Goal: Task Accomplishment & Management: Complete application form

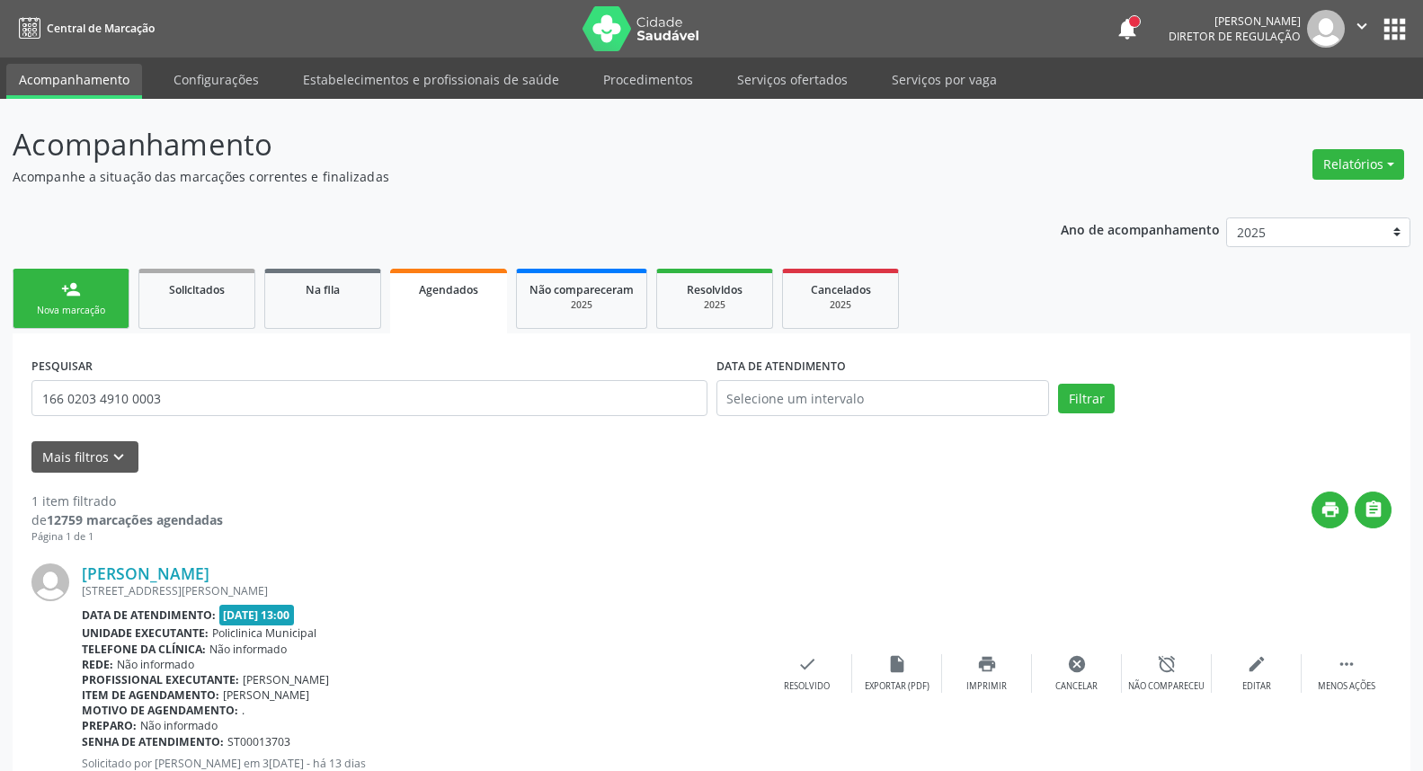
scroll to position [61, 0]
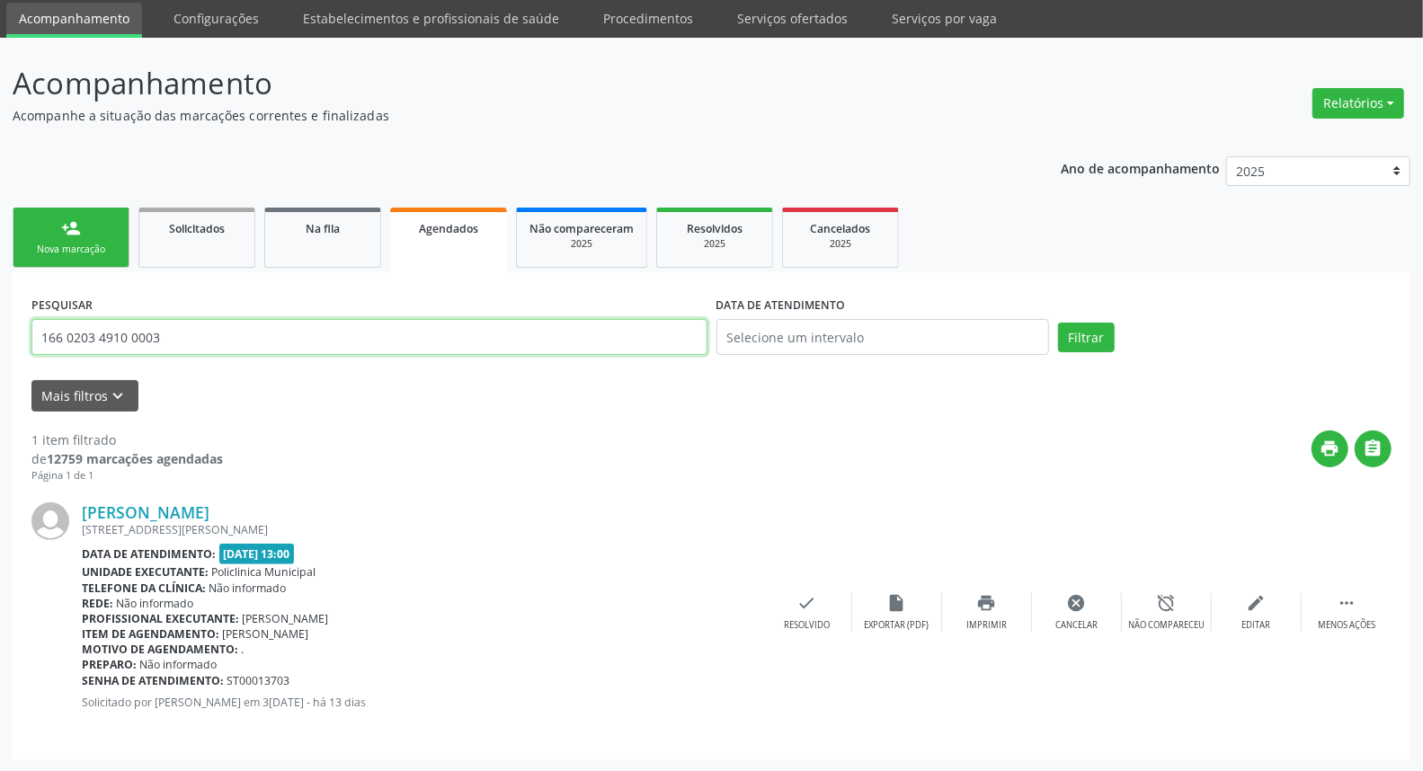
drag, startPoint x: 259, startPoint y: 334, endPoint x: 0, endPoint y: 334, distance: 258.9
click at [0, 334] on div "Acompanhamento Acompanhe a situação das marcações correntes e finalizadas Relat…" at bounding box center [711, 405] width 1423 height 735
click at [1058, 323] on button "Filtrar" at bounding box center [1086, 338] width 57 height 31
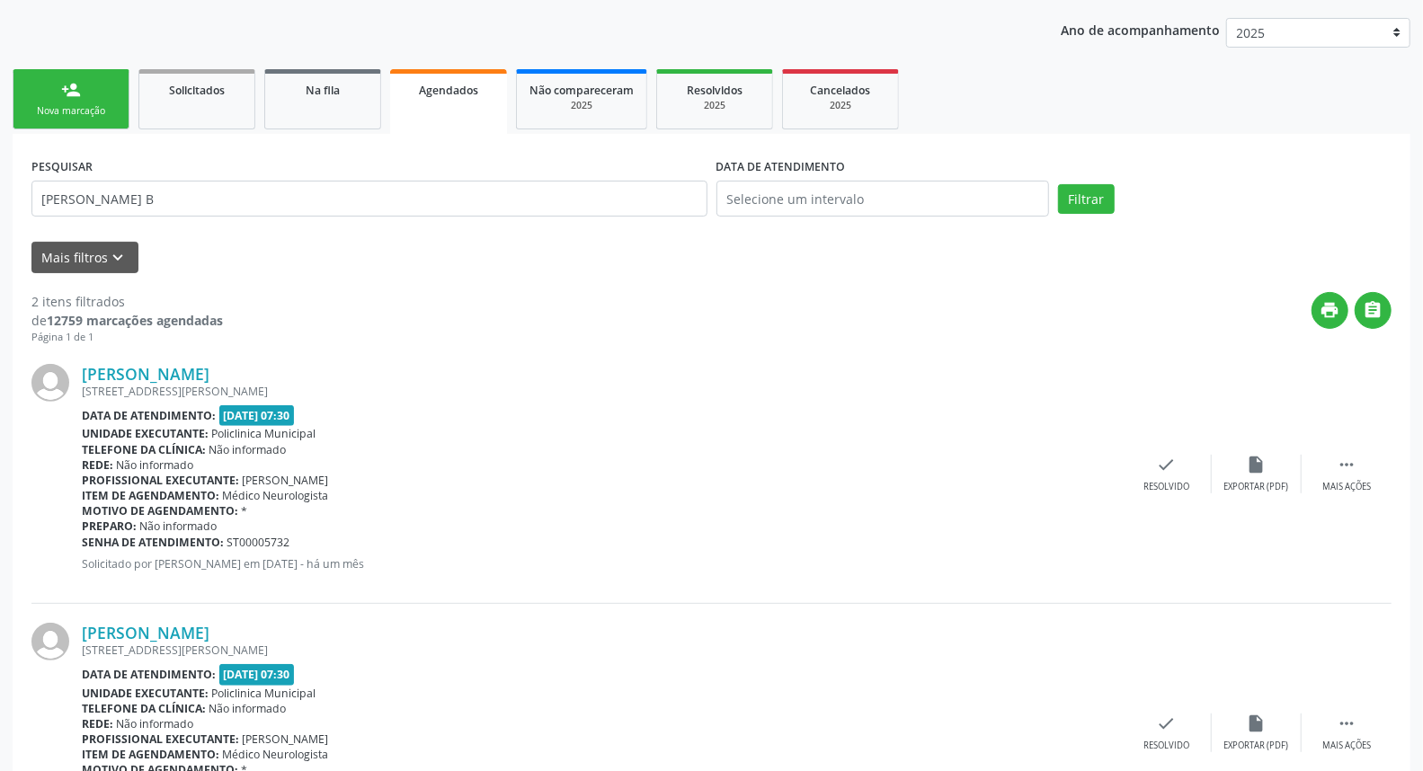
scroll to position [320, 0]
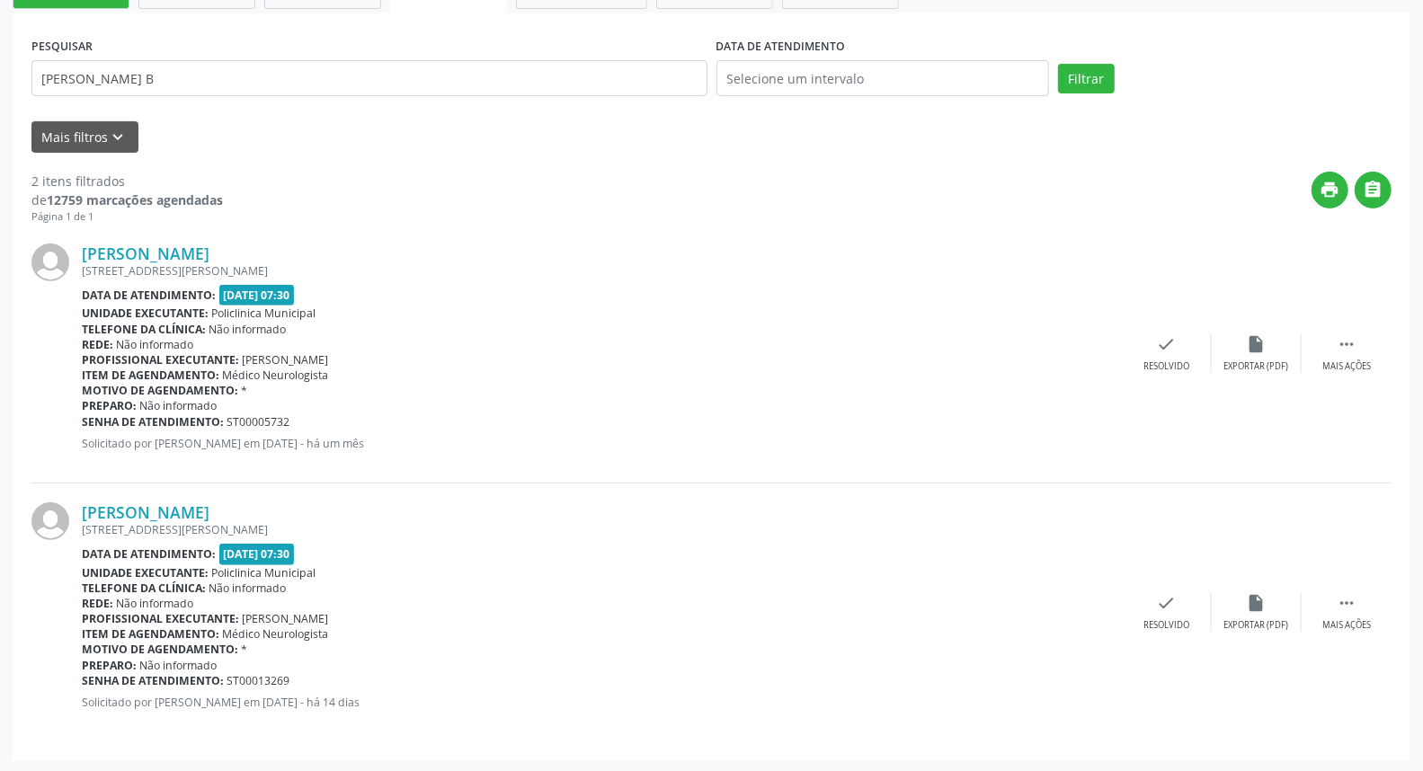
click at [1329, 590] on div "[PERSON_NAME] [STREET_ADDRESS][PERSON_NAME] Data de atendimento: [DATE] 07:30 U…" at bounding box center [711, 613] width 1360 height 258
click at [1338, 613] on div " Mais ações" at bounding box center [1347, 612] width 90 height 39
click at [977, 601] on icon "print" at bounding box center [987, 603] width 20 height 20
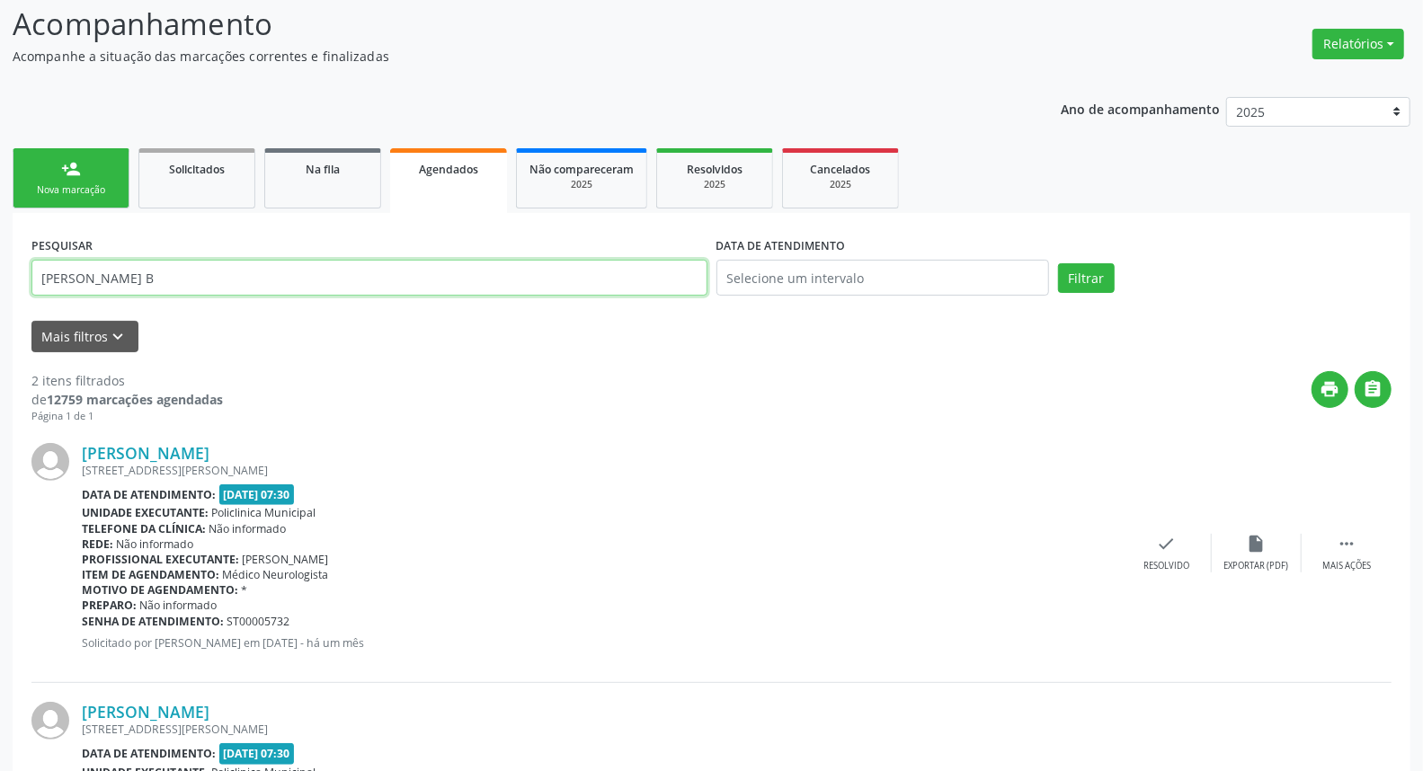
drag, startPoint x: 165, startPoint y: 281, endPoint x: 0, endPoint y: 281, distance: 165.4
click at [0, 281] on div "Acompanhamento Acompanhe a situação das marcações correntes e finalizadas Relat…" at bounding box center [711, 475] width 1423 height 994
click at [1095, 281] on button "Filtrar" at bounding box center [1086, 278] width 57 height 31
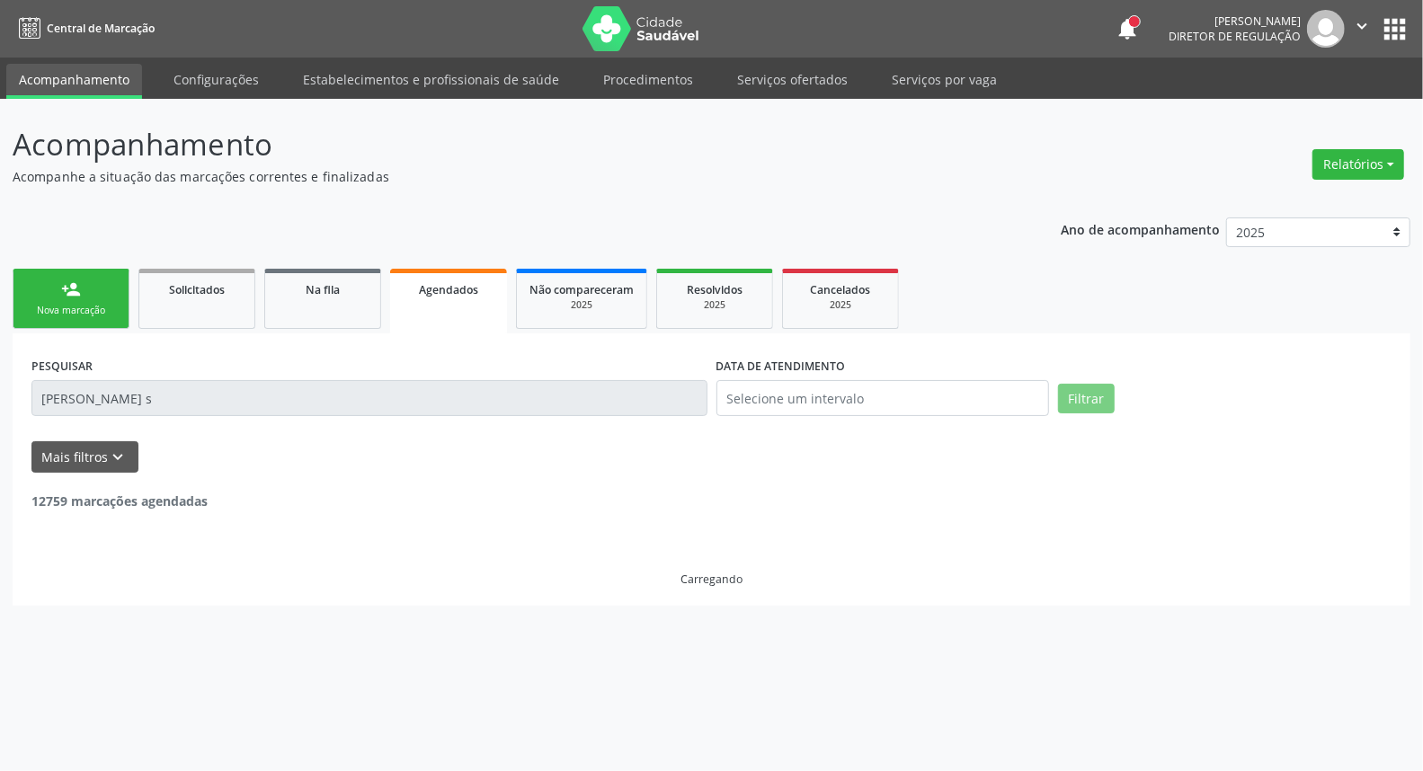
scroll to position [0, 0]
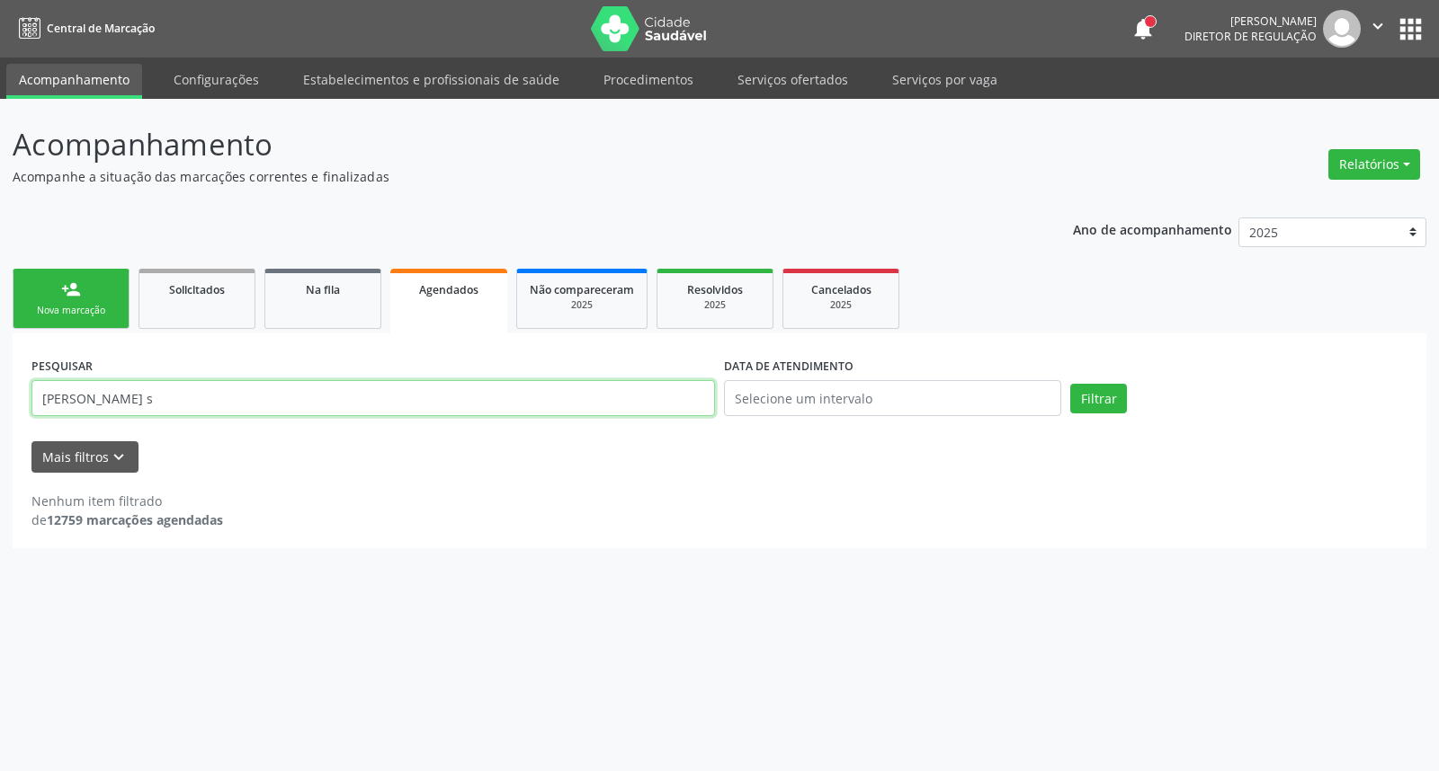
click at [495, 383] on input "[PERSON_NAME] s" at bounding box center [372, 398] width 683 height 36
drag, startPoint x: 450, startPoint y: 391, endPoint x: 306, endPoint y: 390, distance: 143.9
click at [306, 390] on input "[PERSON_NAME] s" at bounding box center [372, 398] width 683 height 36
click at [303, 390] on input "[PERSON_NAME] s" at bounding box center [372, 398] width 683 height 36
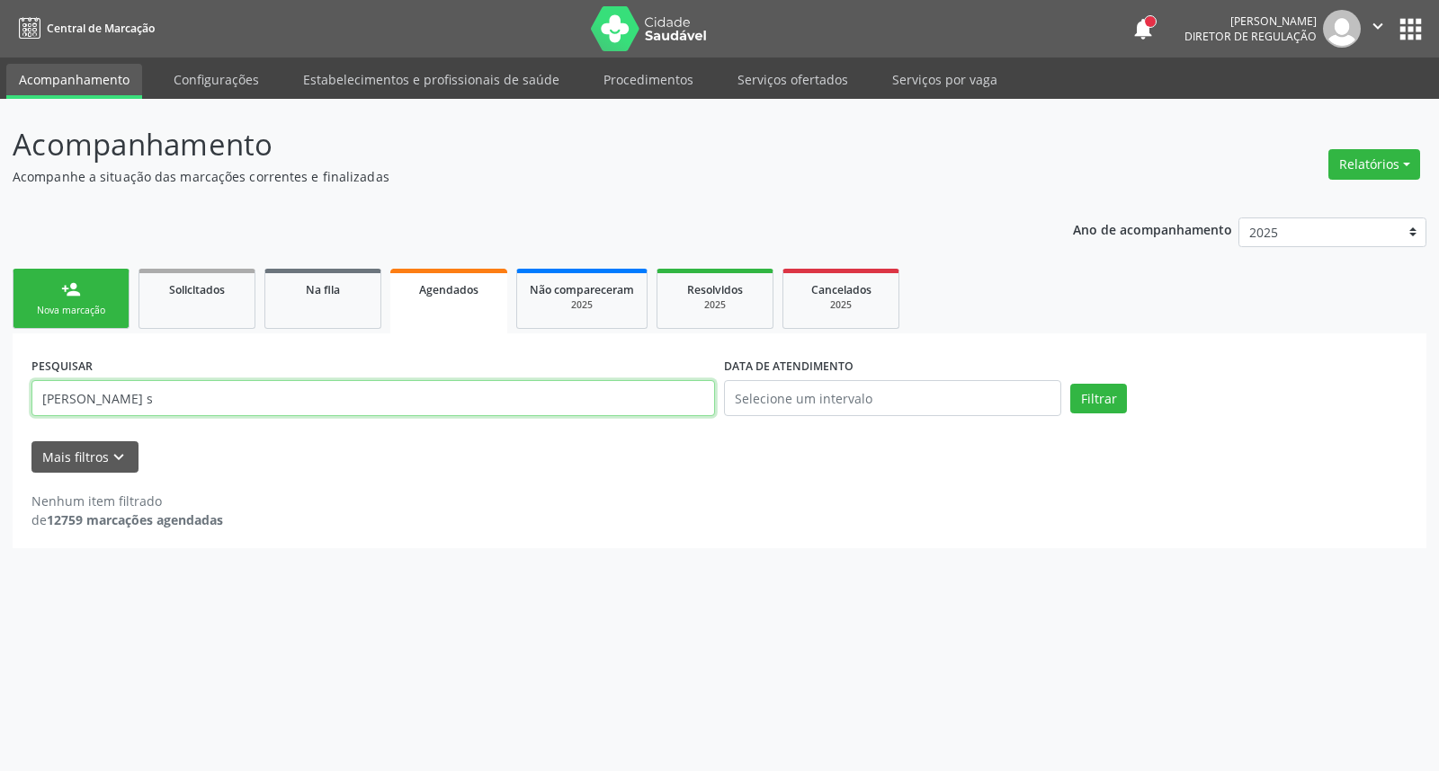
click at [303, 390] on input "[PERSON_NAME] s" at bounding box center [372, 398] width 683 height 36
type input "AURILIA"
click at [1070, 384] on button "Filtrar" at bounding box center [1098, 399] width 57 height 31
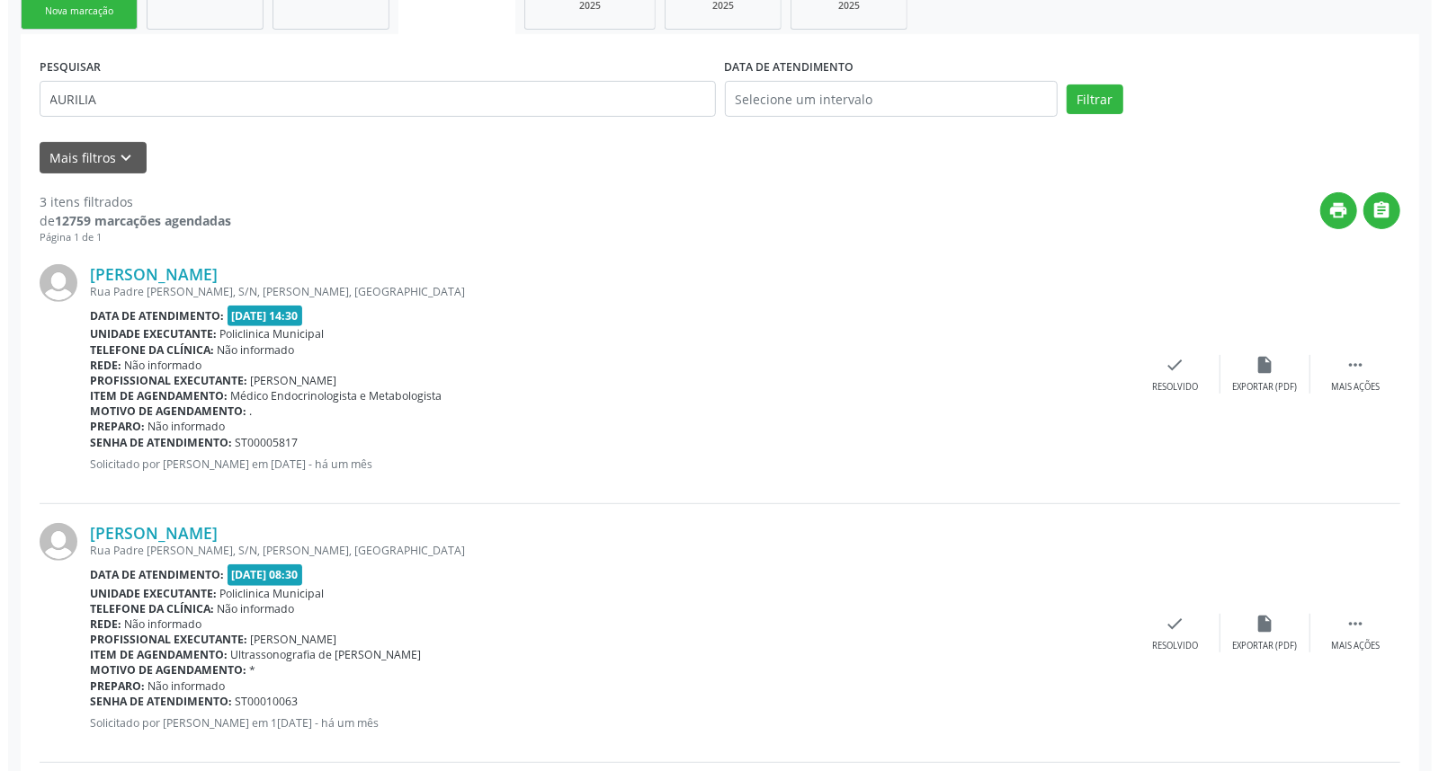
scroll to position [579, 0]
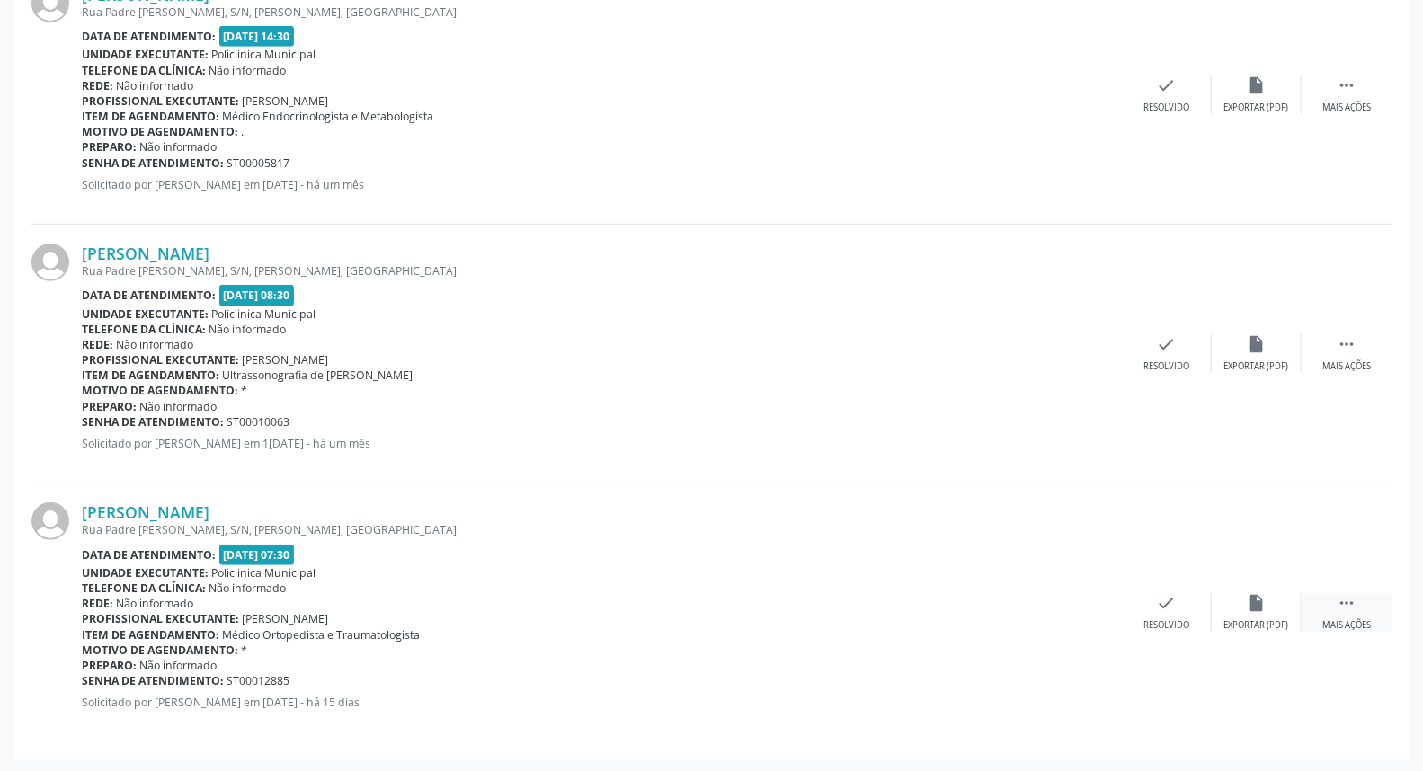
click at [1345, 603] on icon "" at bounding box center [1347, 603] width 20 height 20
click at [1065, 604] on div "cancel Cancelar" at bounding box center [1077, 612] width 90 height 39
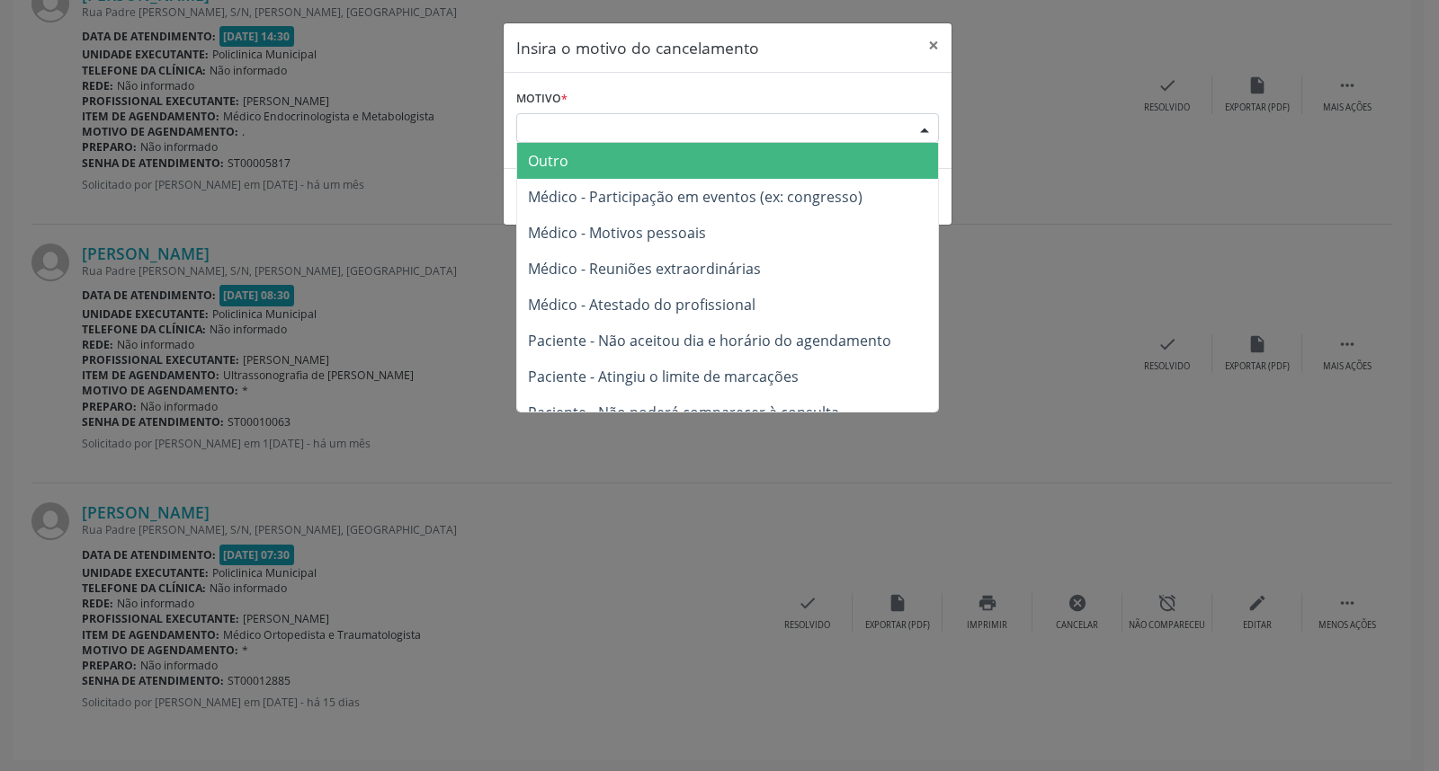
click at [791, 117] on div "Escolha o motivo" at bounding box center [727, 128] width 423 height 31
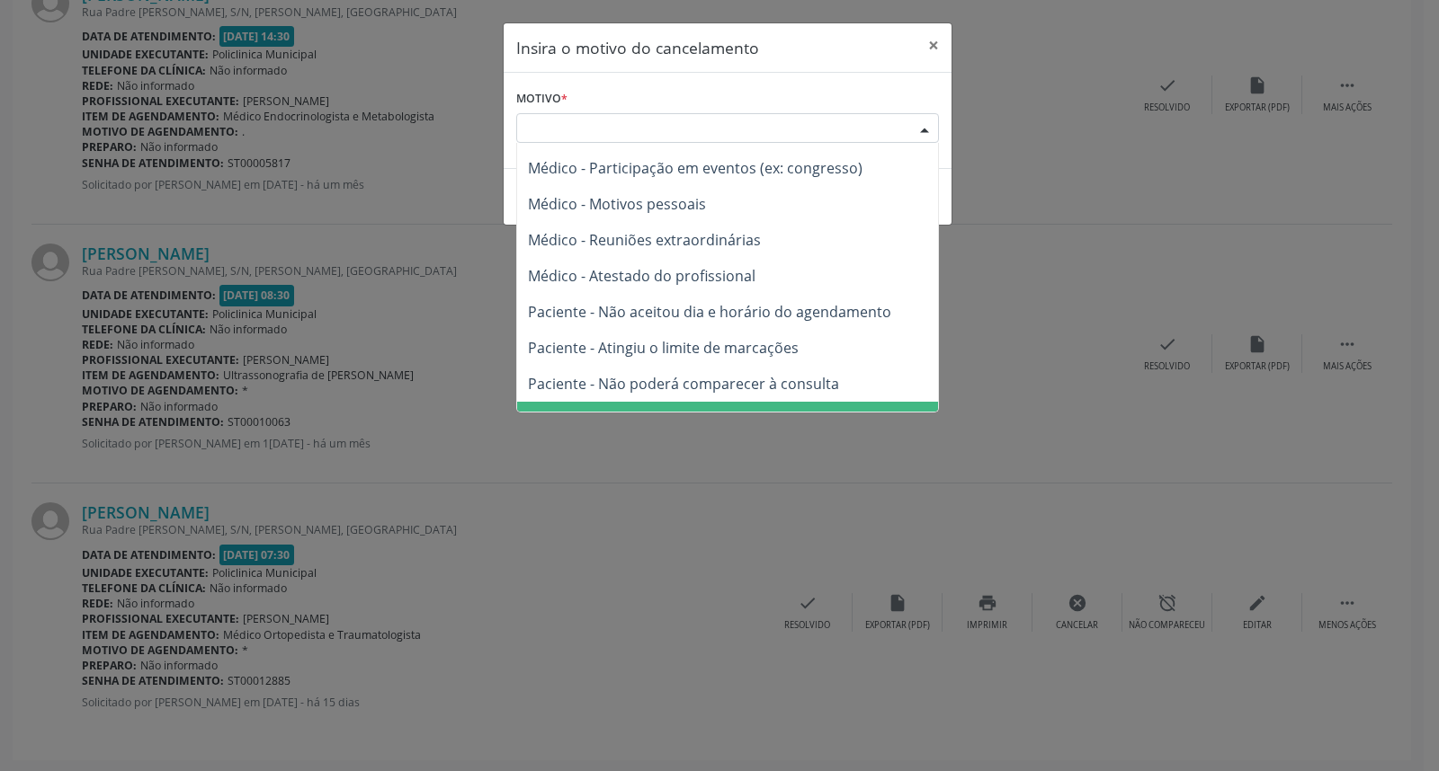
scroll to position [0, 0]
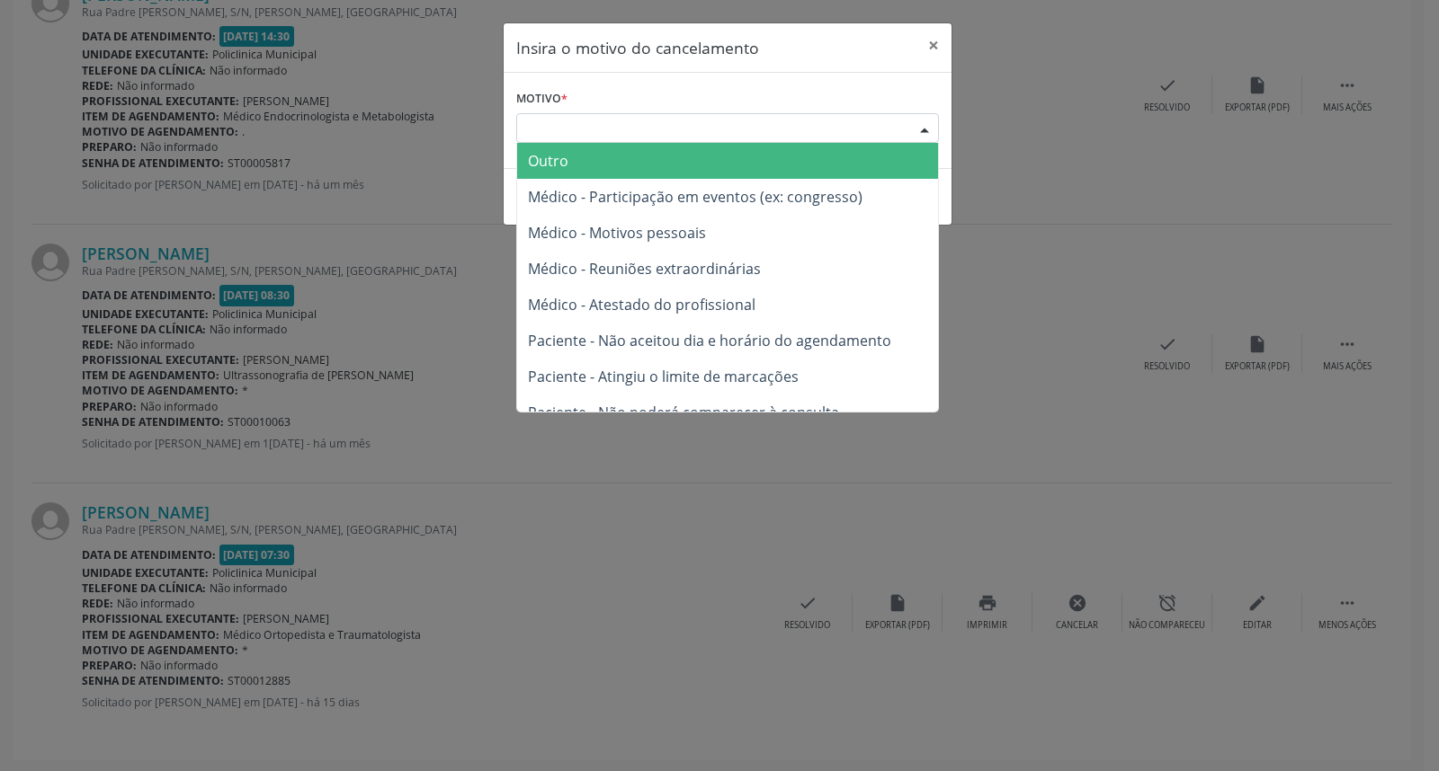
click at [634, 153] on span "Outro" at bounding box center [727, 161] width 421 height 36
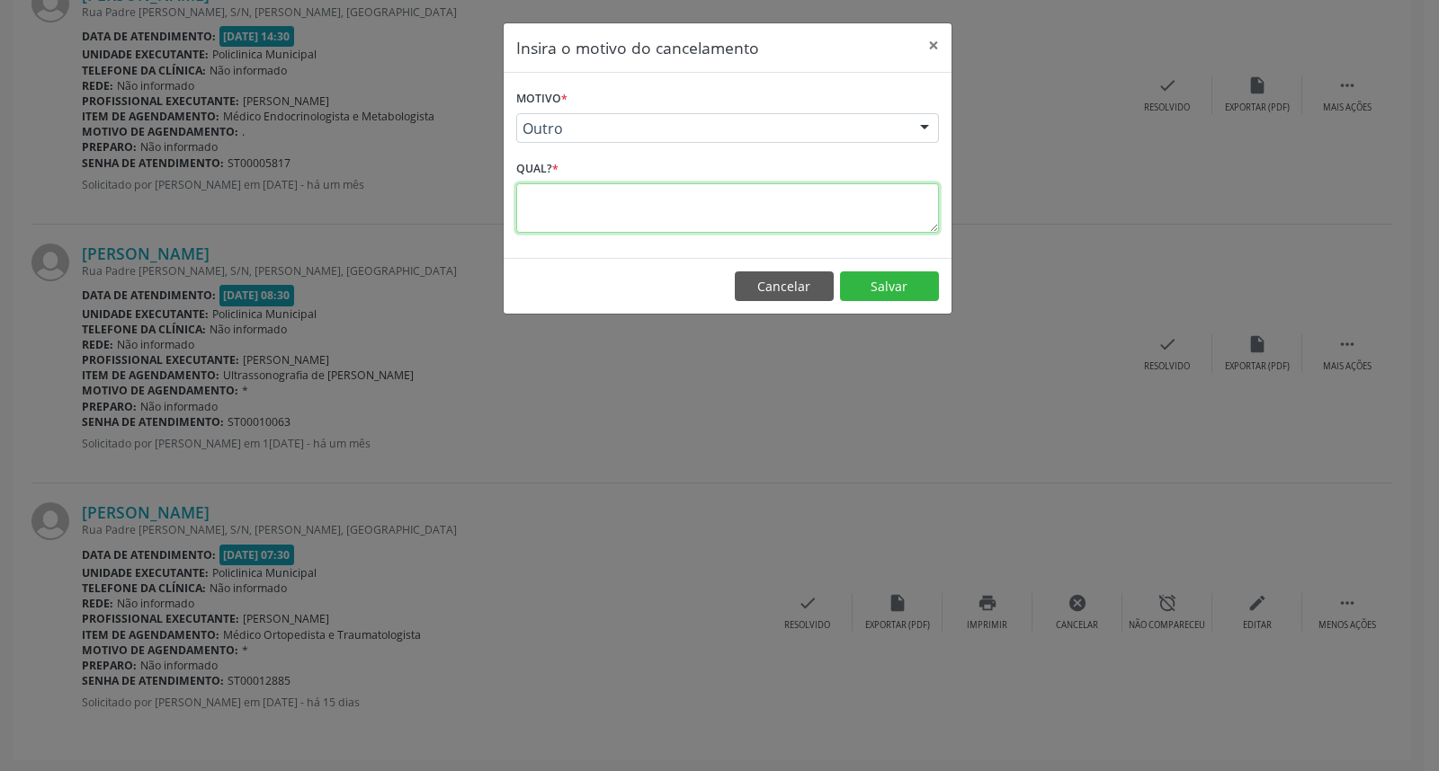
click at [729, 195] on textarea at bounding box center [727, 207] width 423 height 49
type textarea "*"
click at [910, 289] on button "Salvar" at bounding box center [889, 287] width 99 height 31
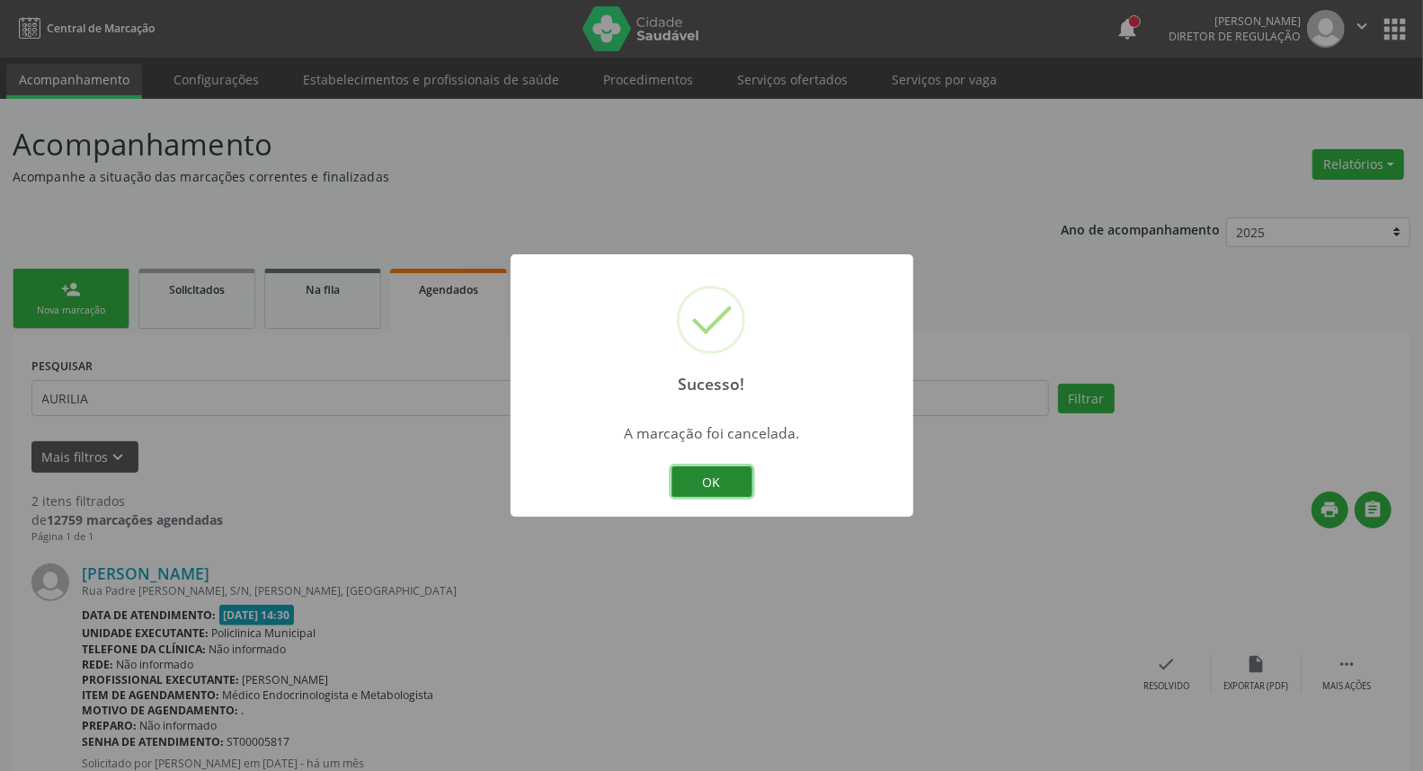
click at [712, 487] on button "OK" at bounding box center [712, 482] width 81 height 31
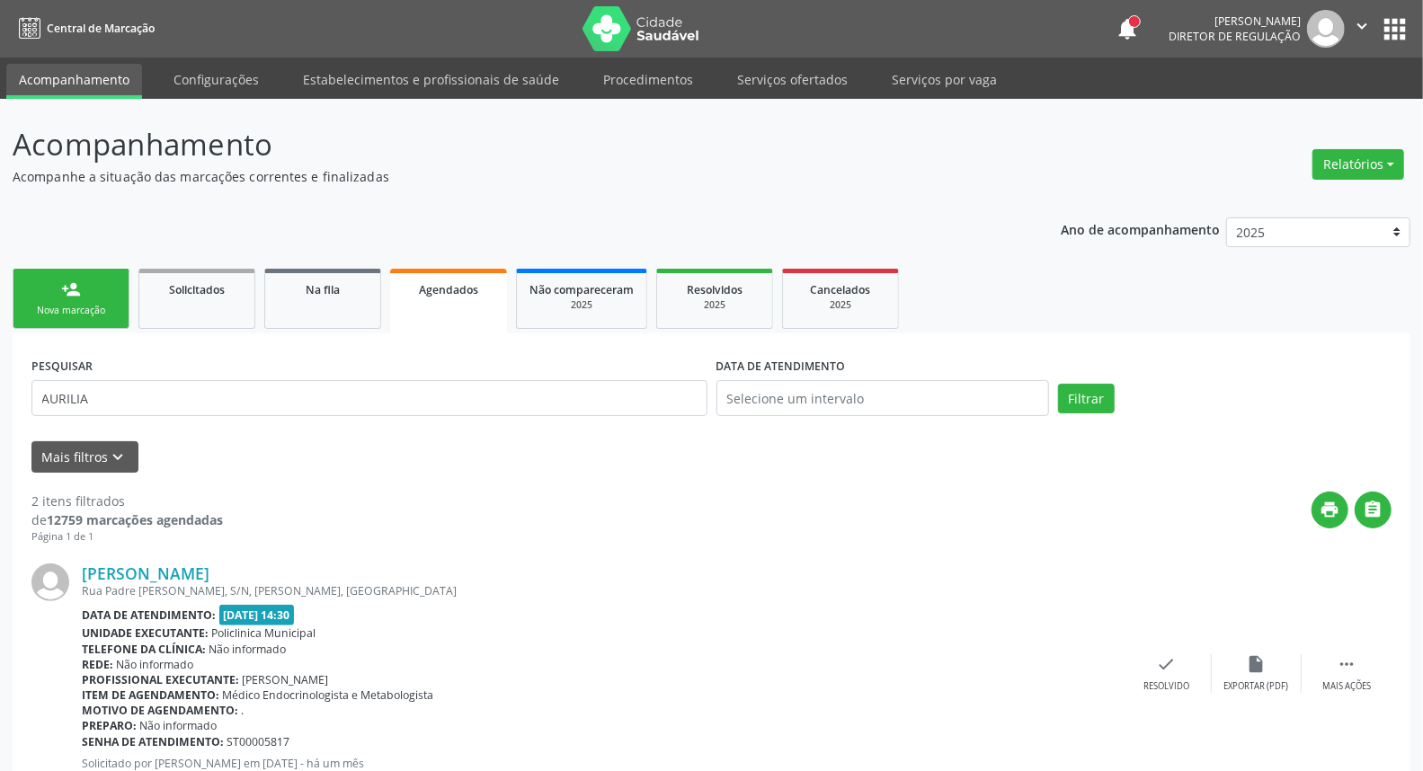
click at [55, 299] on link "person_add Nova marcação" at bounding box center [71, 299] width 117 height 60
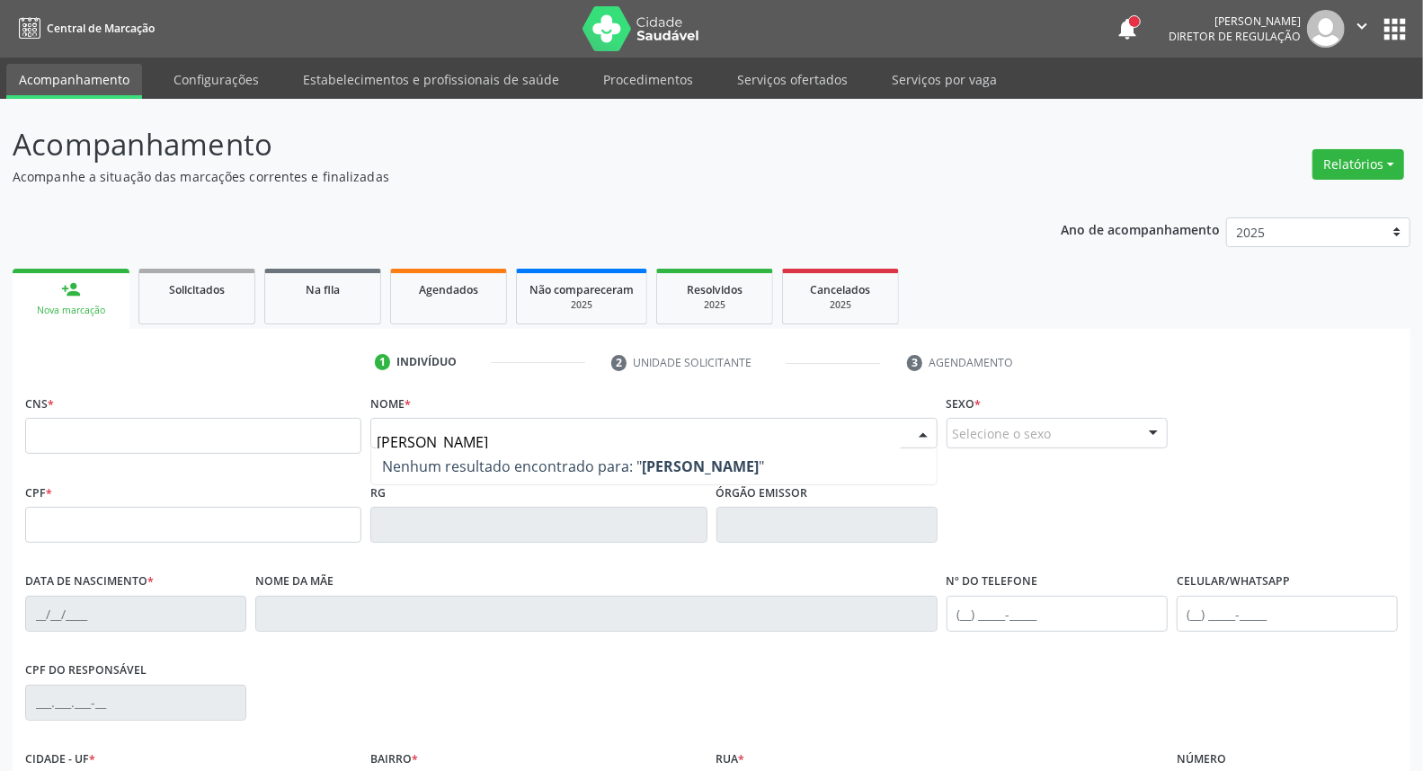
type input "[PERSON_NAME]"
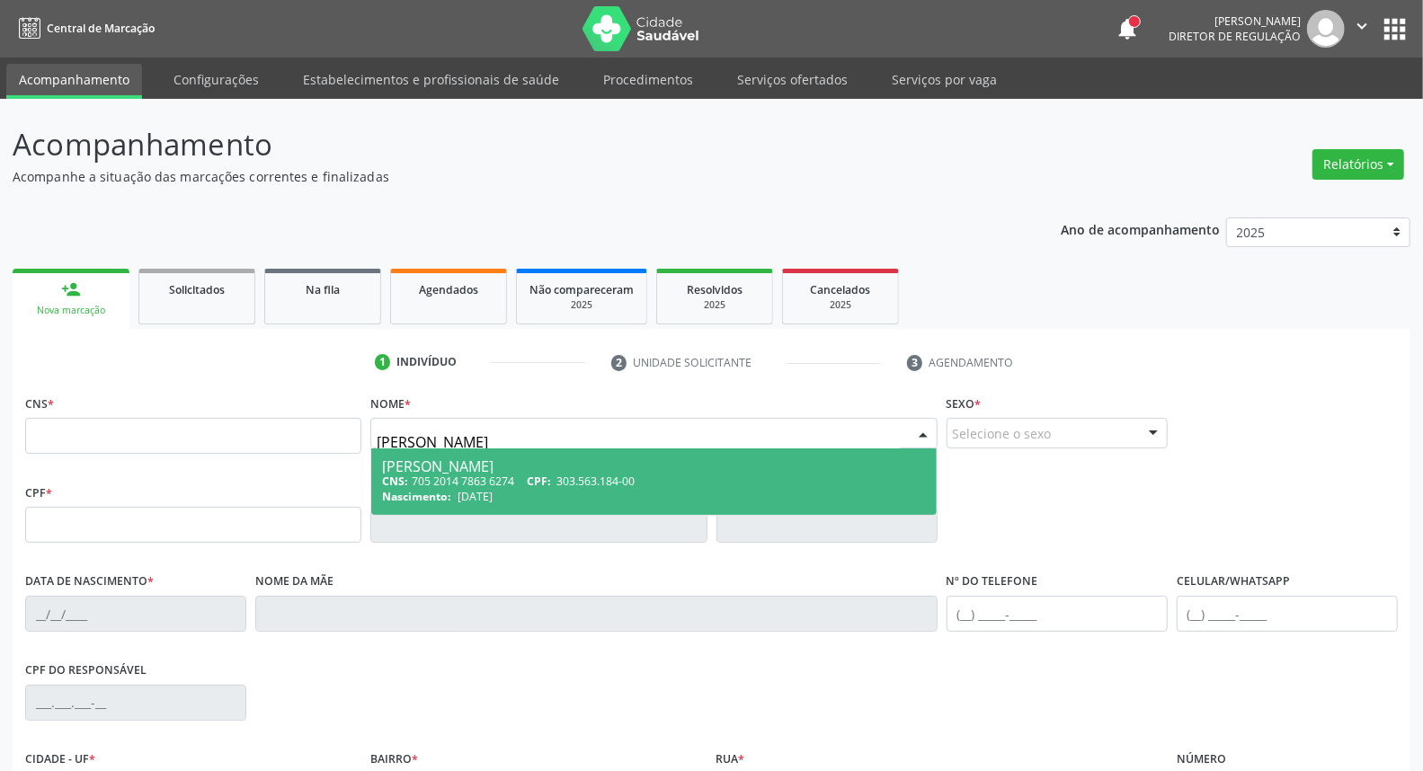
click at [446, 462] on div "[PERSON_NAME]" at bounding box center [653, 466] width 543 height 14
type input "705 2014 7863 6274"
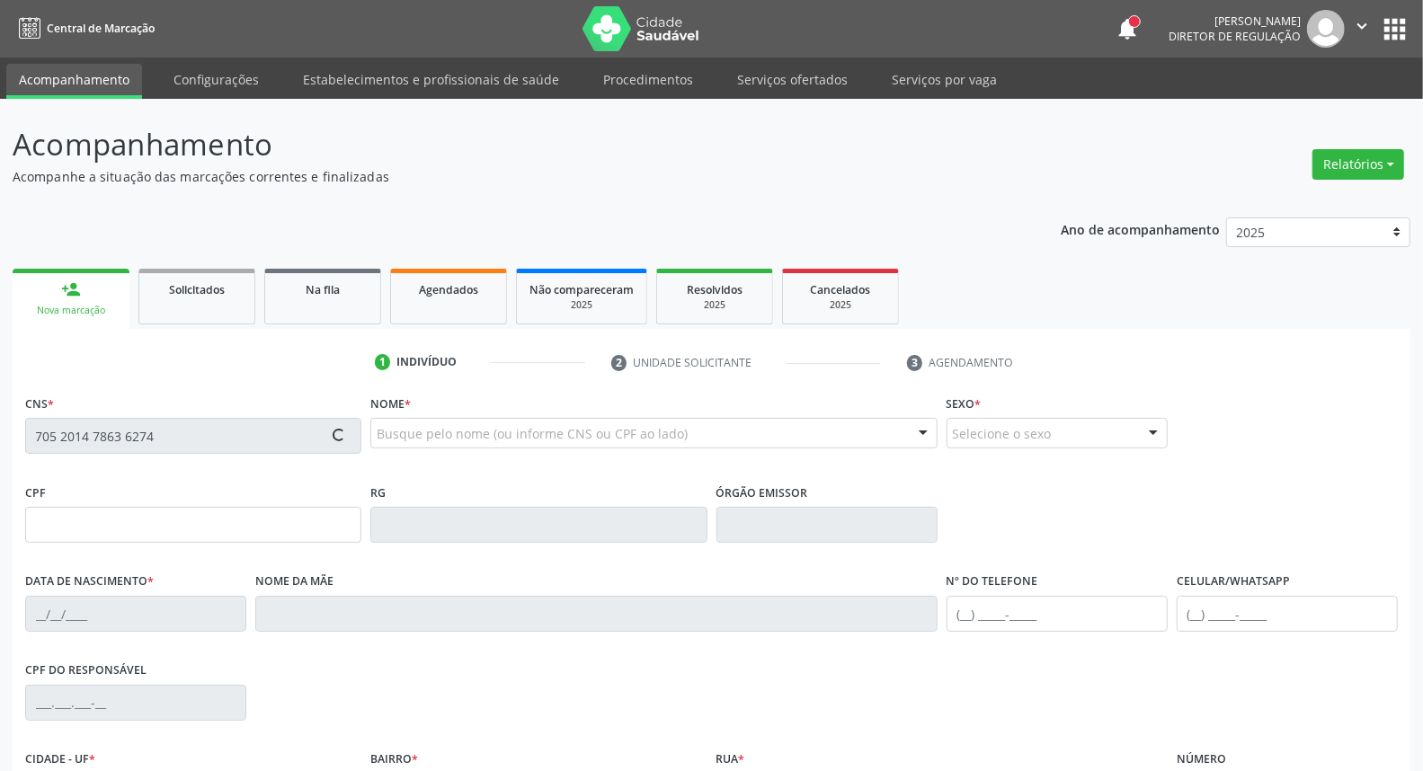
scroll to position [201, 0]
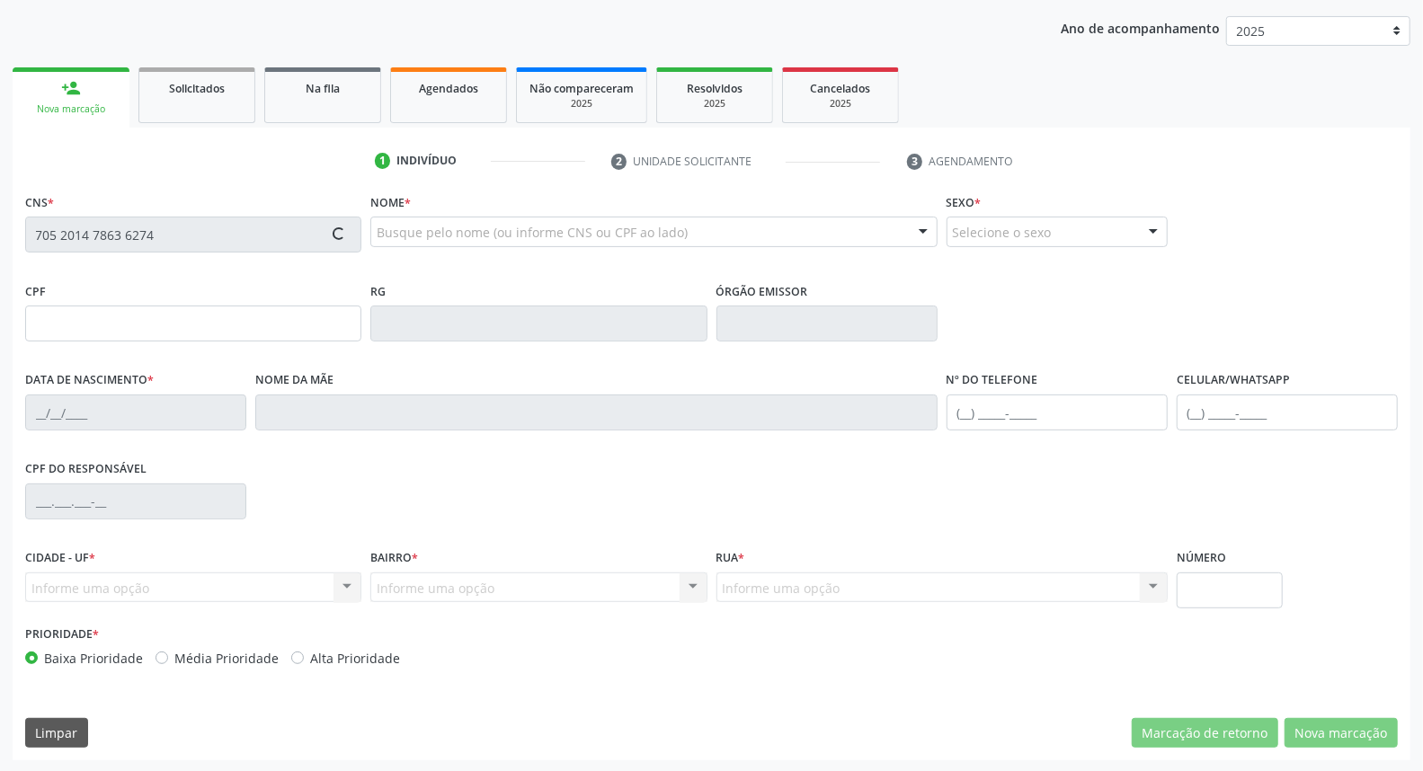
type input "303.563.184-00"
type input "[DATE]"
type input "[PERSON_NAME]"
type input "[PHONE_NUMBER]"
type input "408.021.594-00"
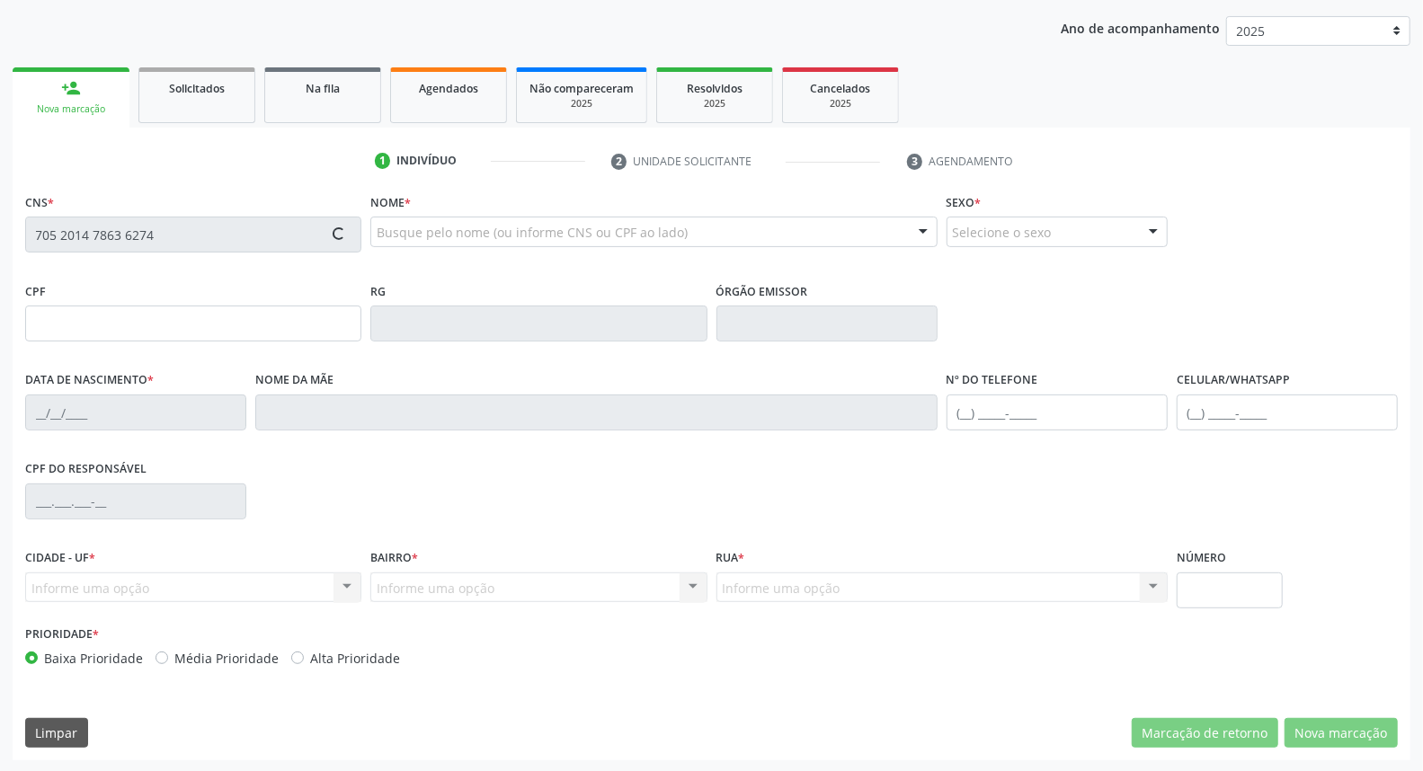
type input "53"
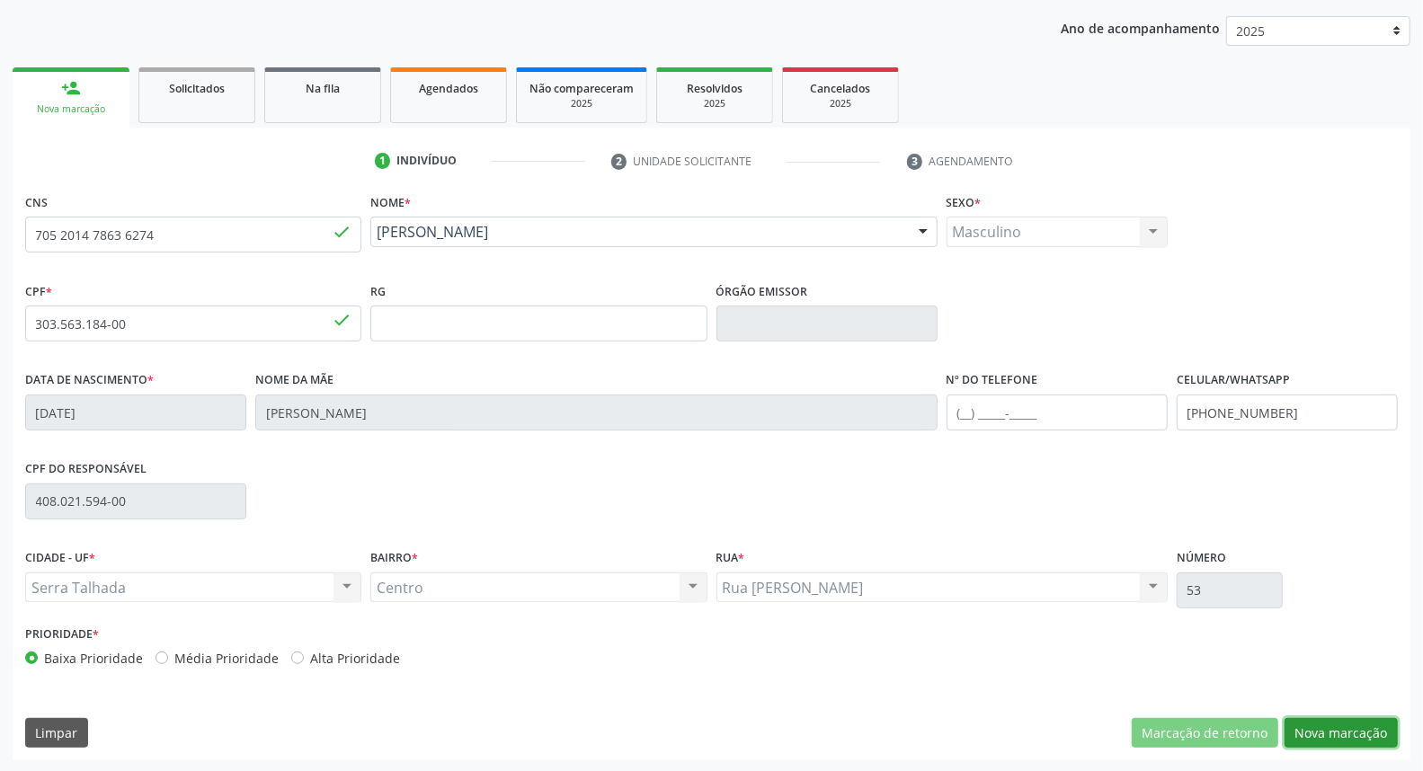
click at [1353, 730] on button "Nova marcação" at bounding box center [1341, 733] width 113 height 31
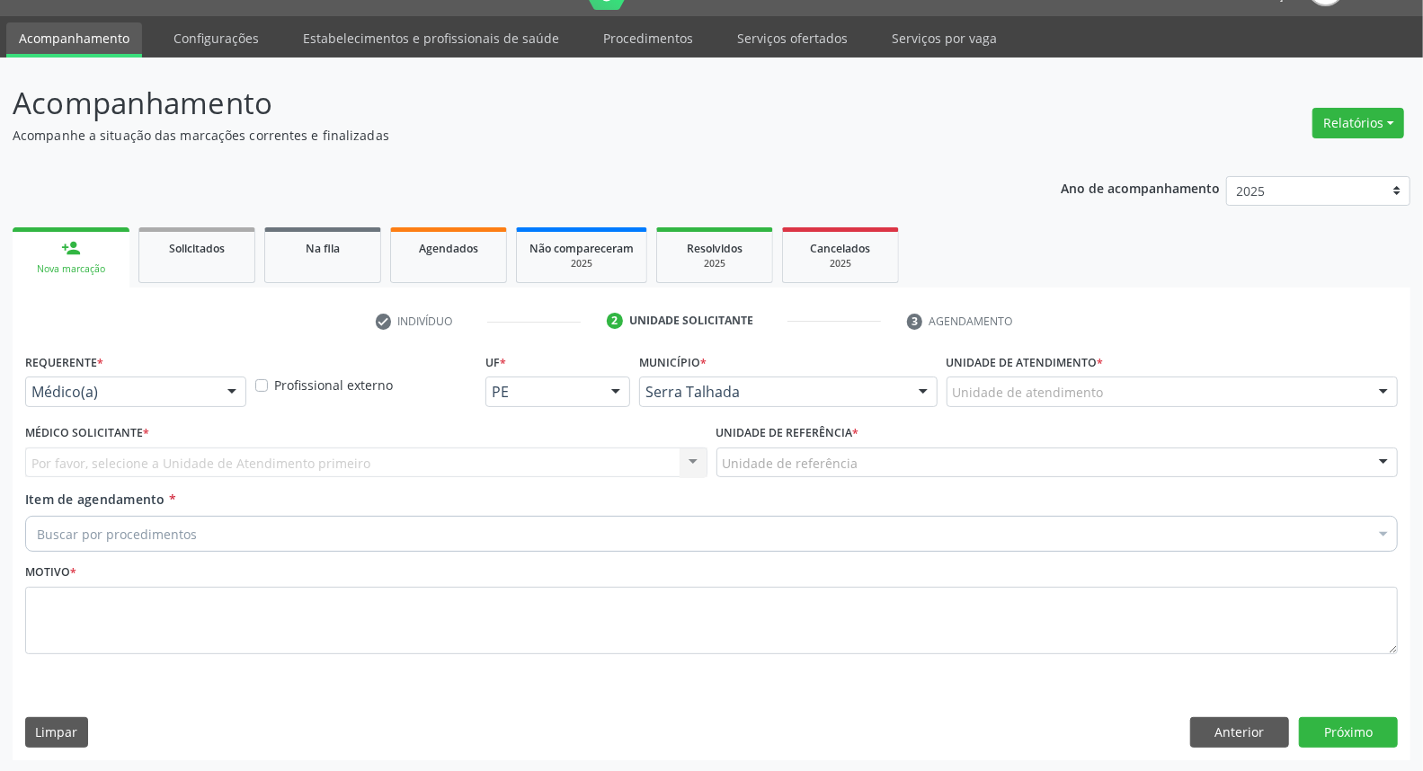
drag, startPoint x: 181, startPoint y: 389, endPoint x: 168, endPoint y: 460, distance: 72.1
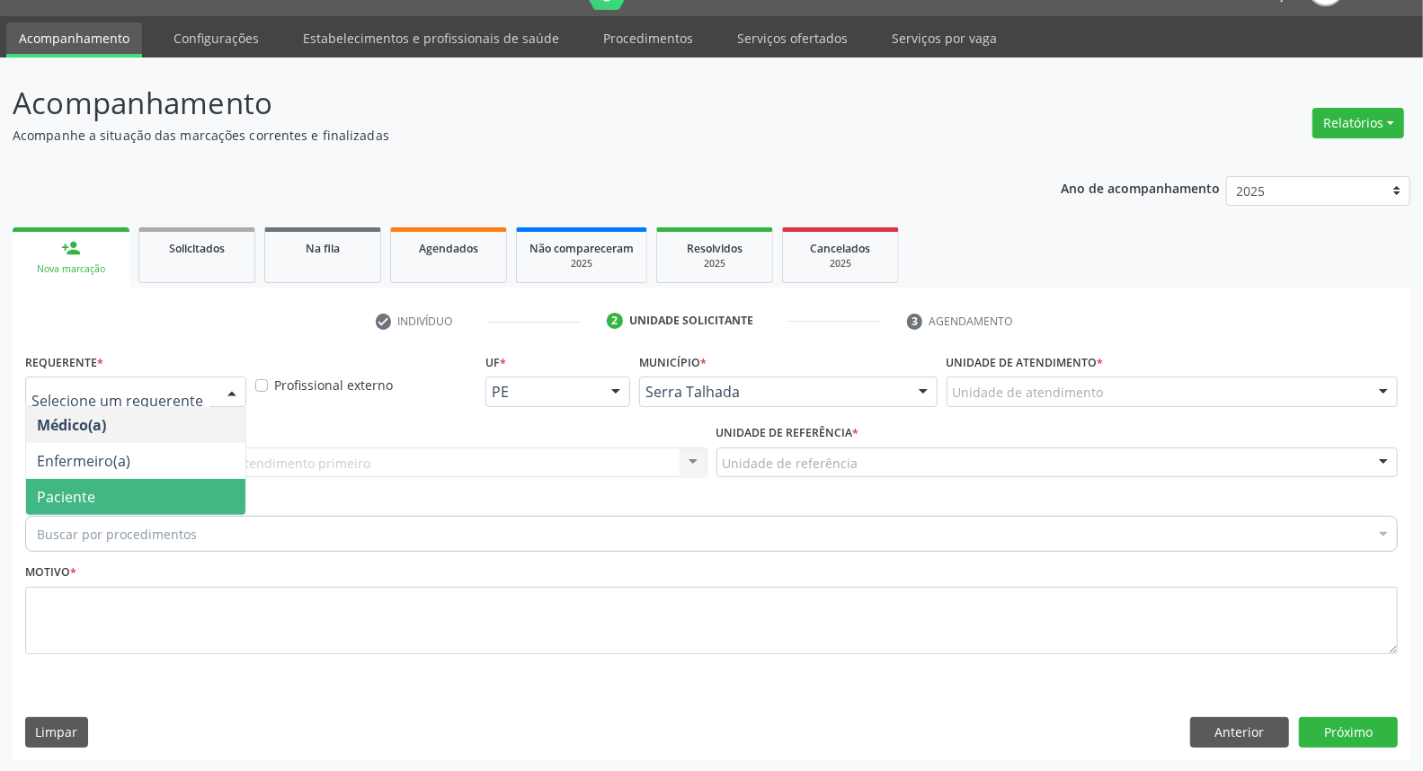
click at [166, 497] on span "Paciente" at bounding box center [135, 497] width 219 height 36
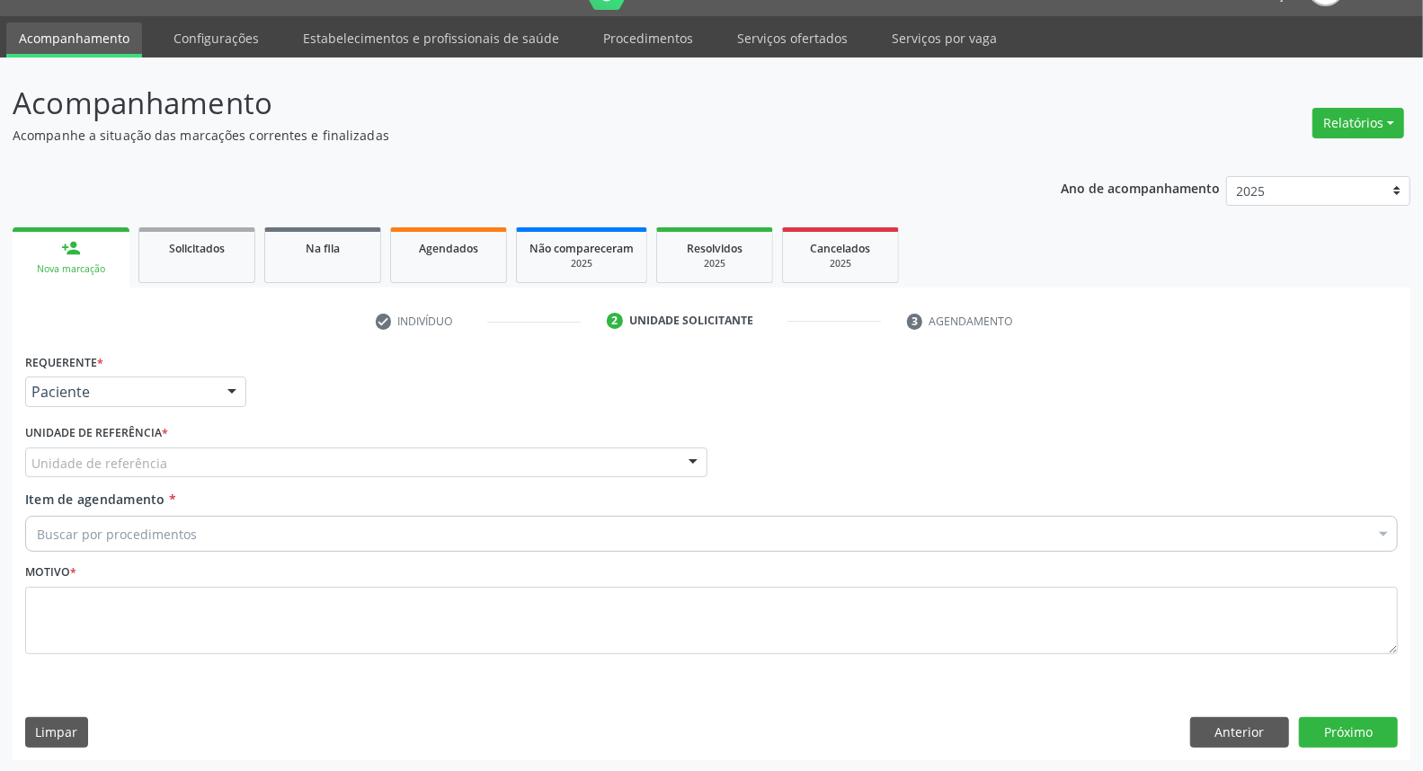
click at [201, 459] on div "Unidade de referência" at bounding box center [366, 463] width 682 height 31
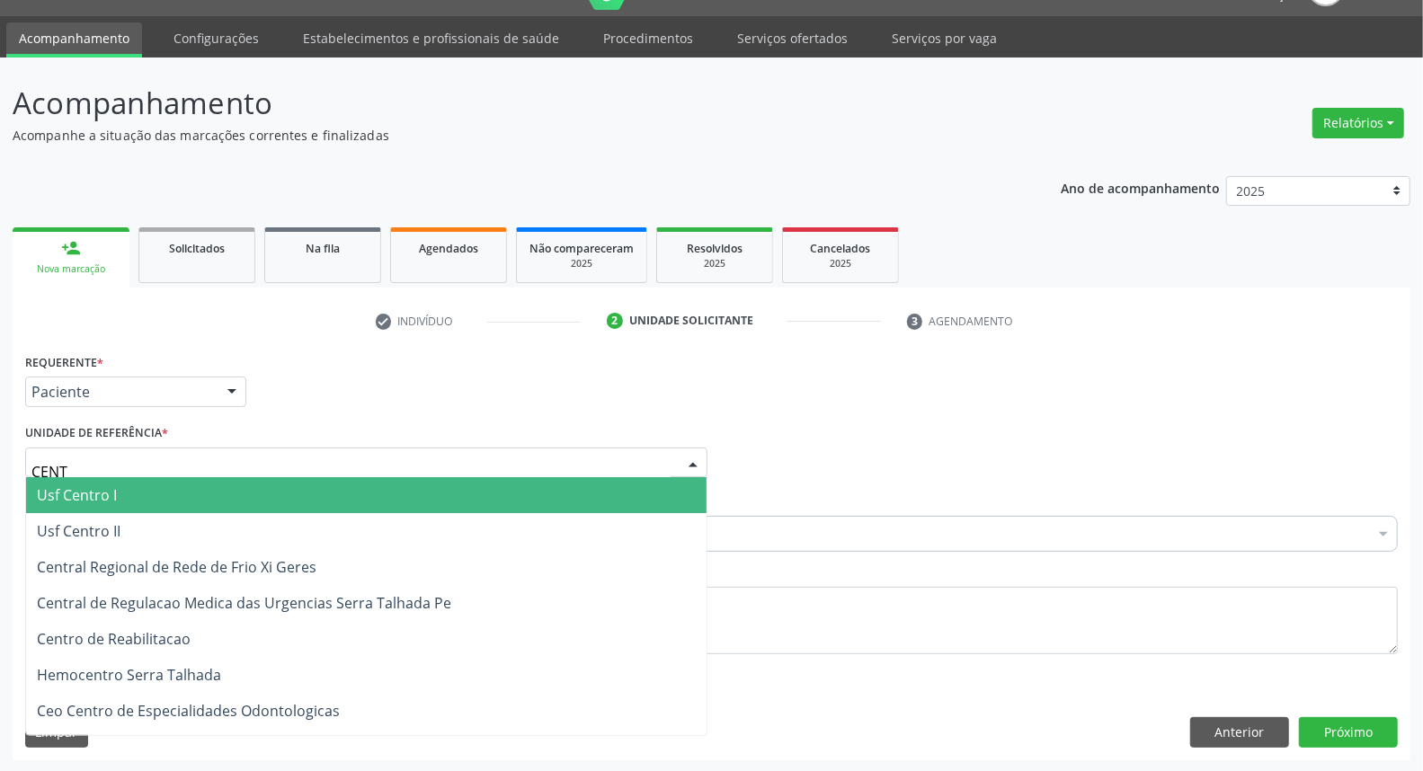
type input "CENTR"
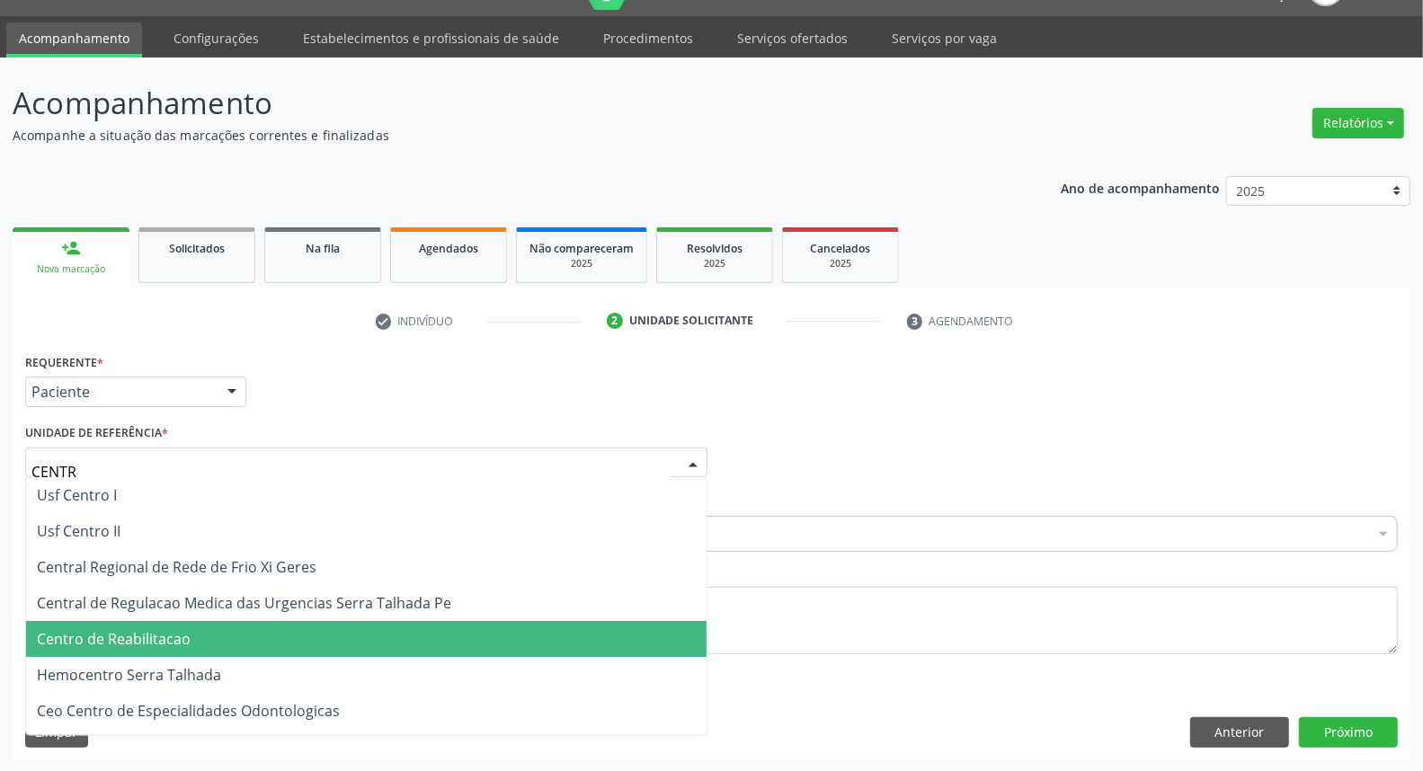
click at [154, 633] on span "Centro de Reabilitacao" at bounding box center [114, 639] width 154 height 20
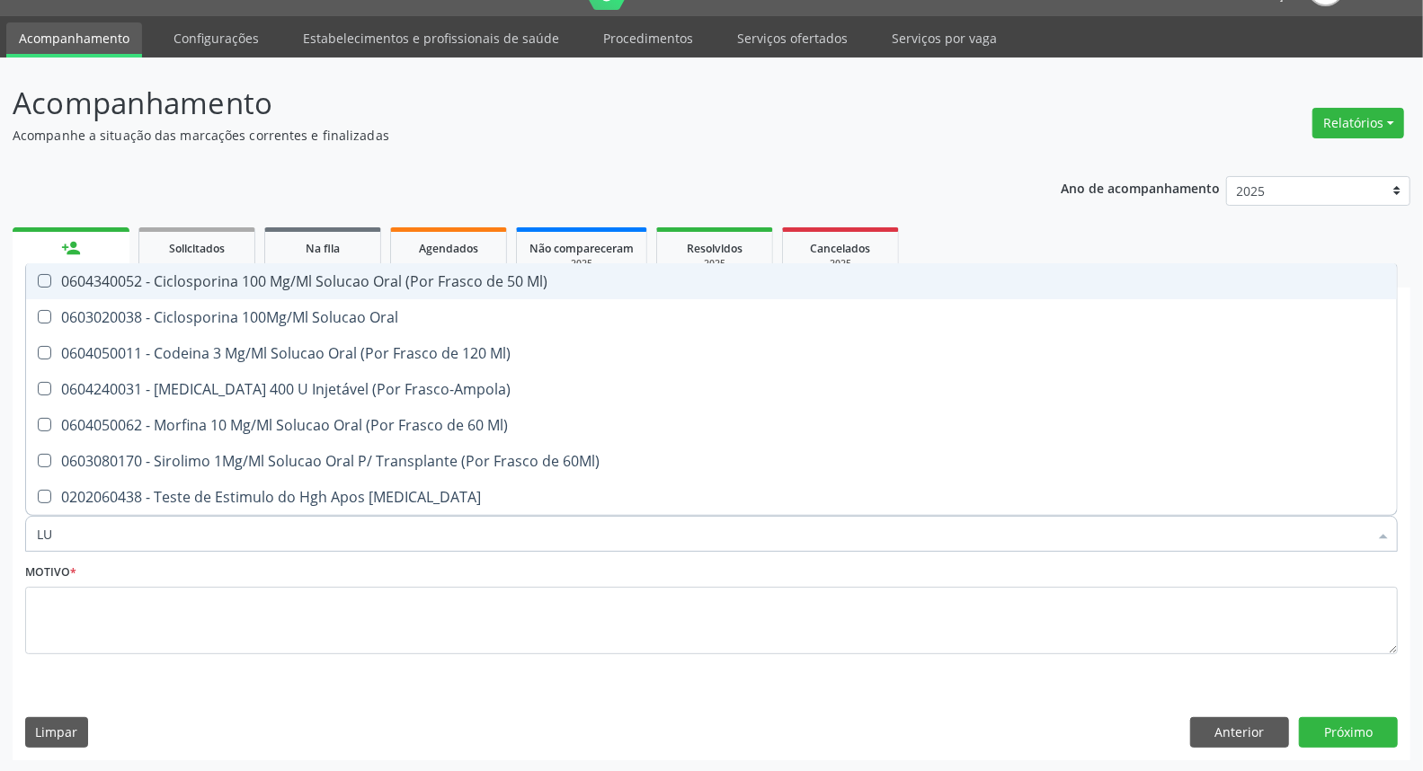
type input "L"
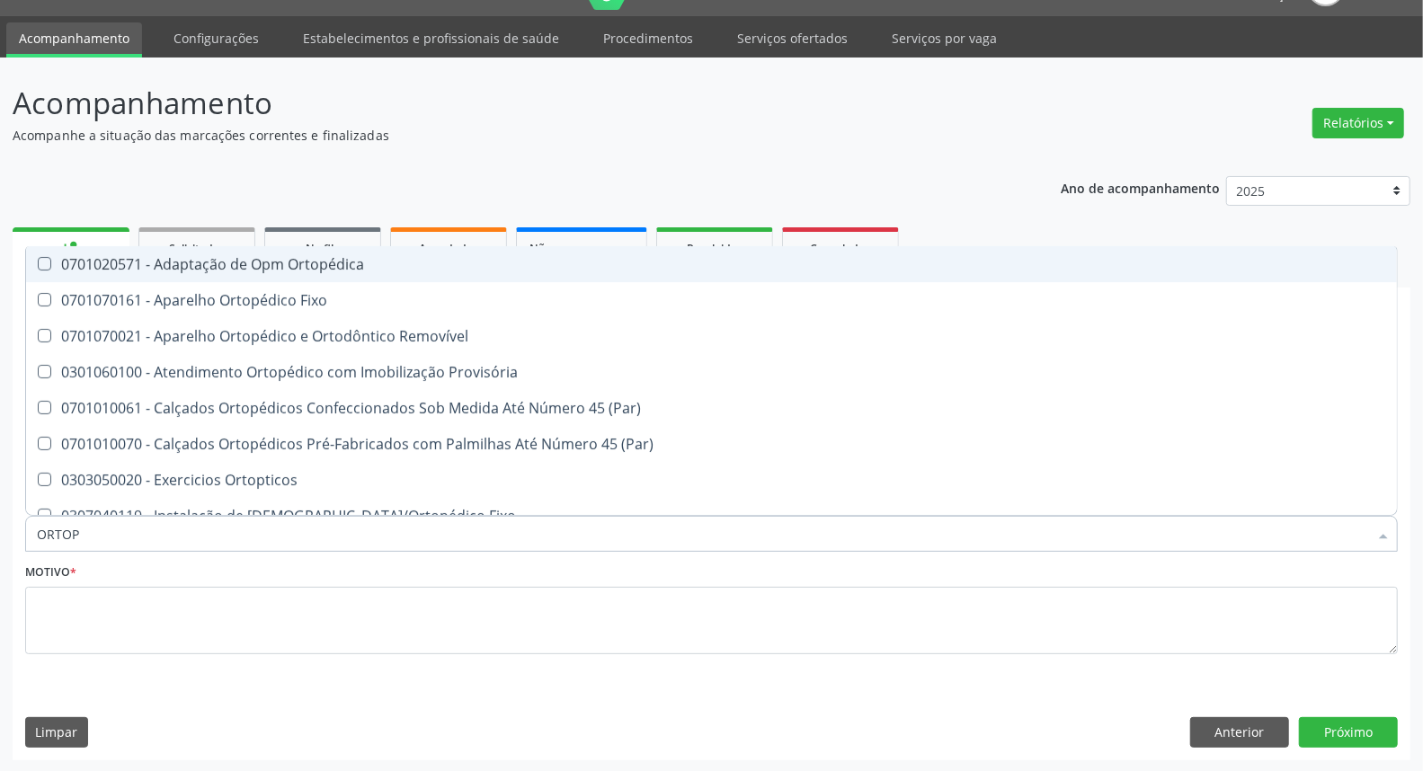
type input "ORTOPE"
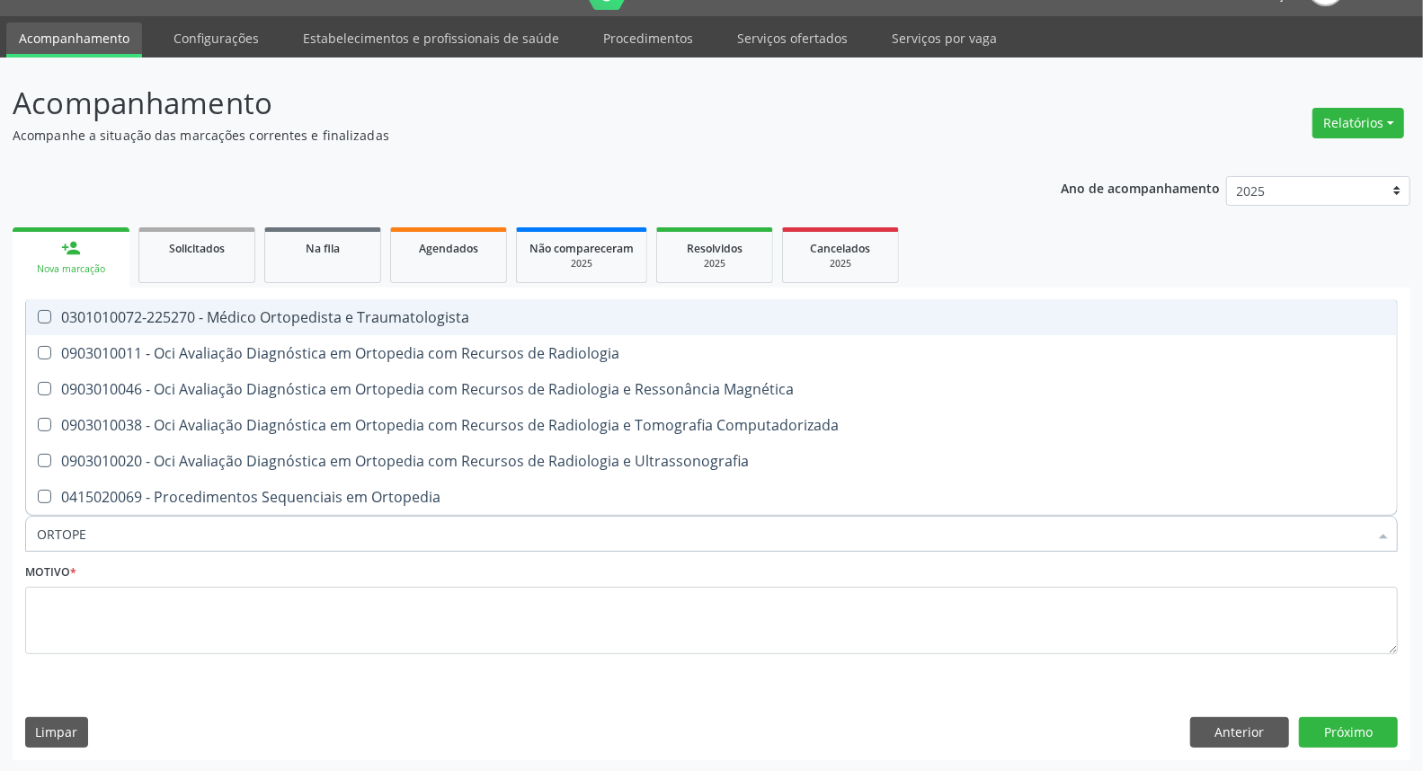
click at [246, 311] on div "0301010072-225270 - Médico Ortopedista e Traumatologista" at bounding box center [712, 317] width 1350 height 14
checkbox Traumatologista "true"
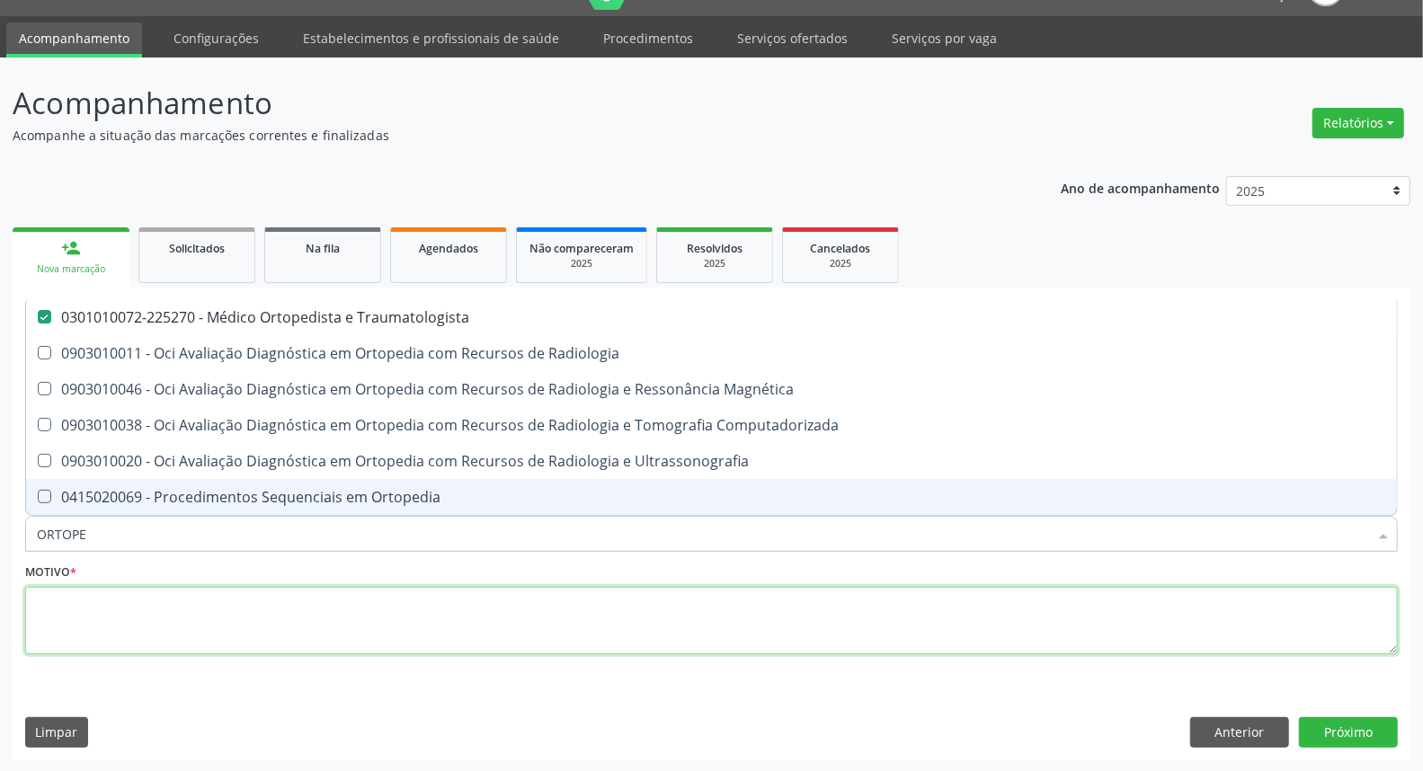
drag, startPoint x: 147, startPoint y: 620, endPoint x: 147, endPoint y: 604, distance: 16.2
click at [147, 614] on textarea at bounding box center [711, 621] width 1373 height 68
checkbox Radiologia "true"
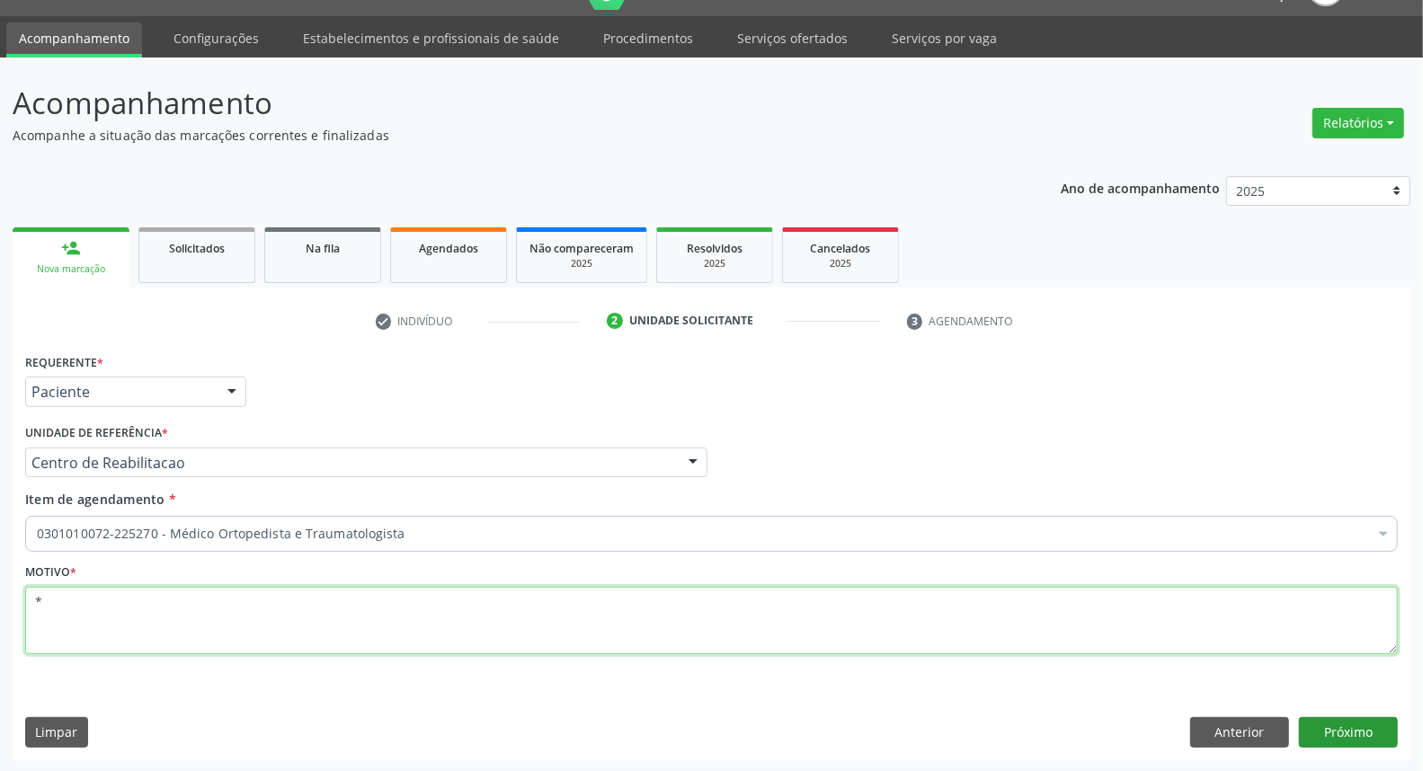
type textarea "*"
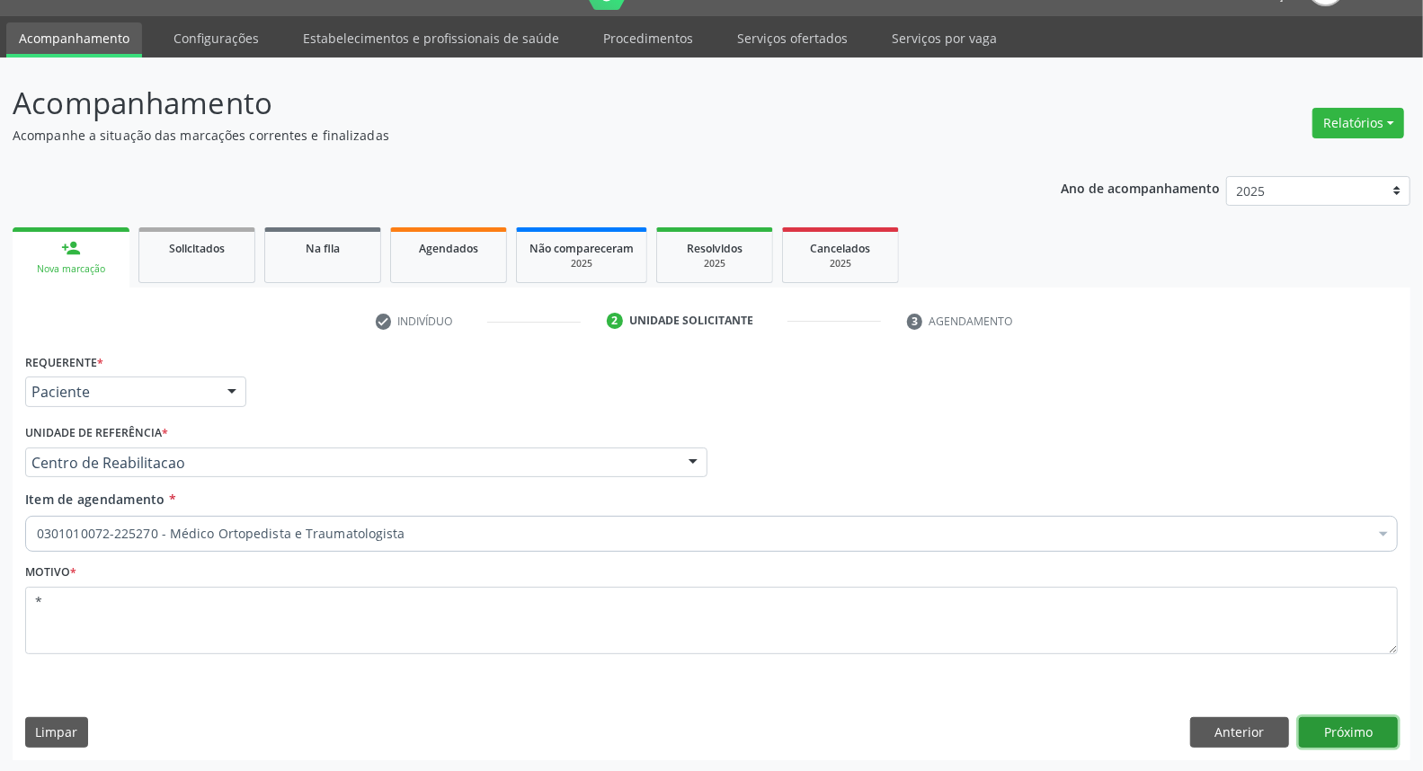
click at [1355, 726] on button "Próximo" at bounding box center [1348, 733] width 99 height 31
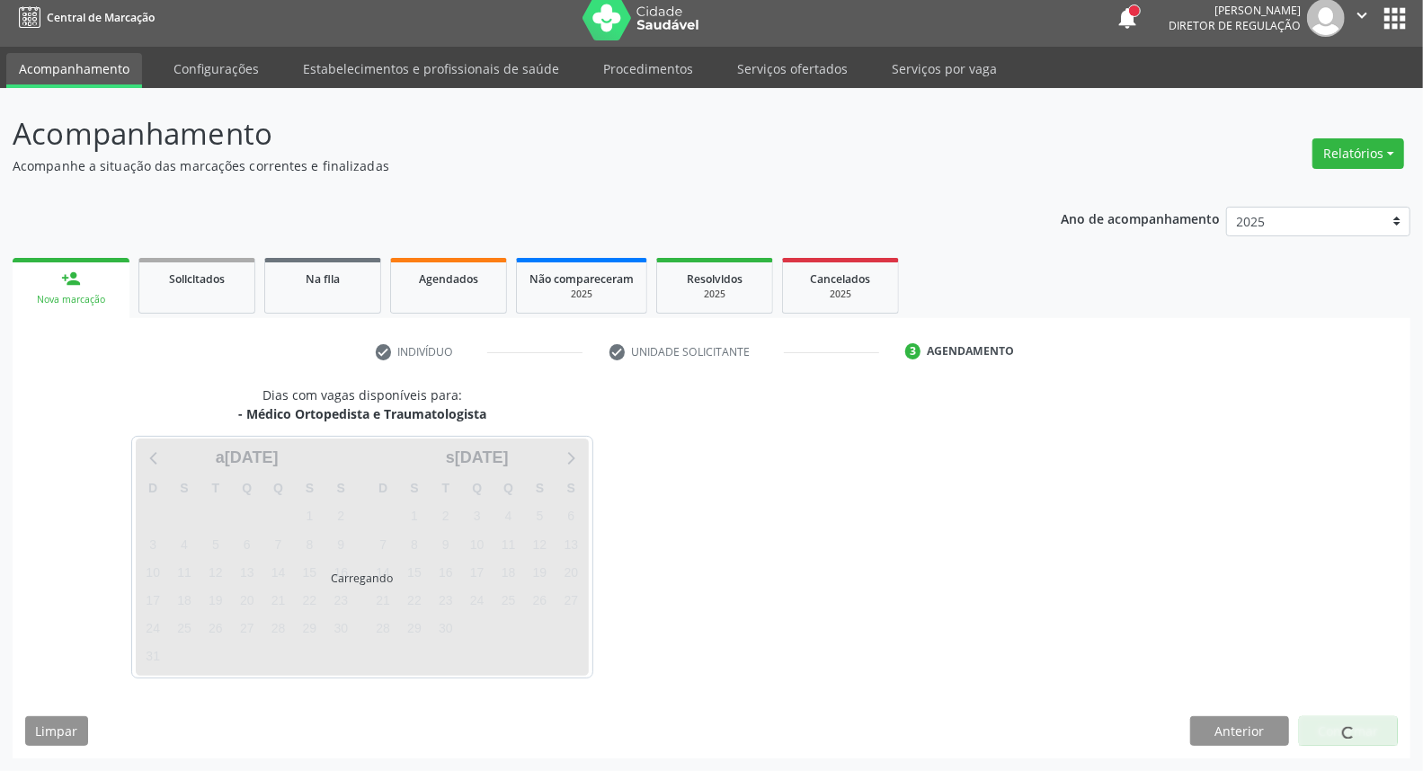
scroll to position [10, 0]
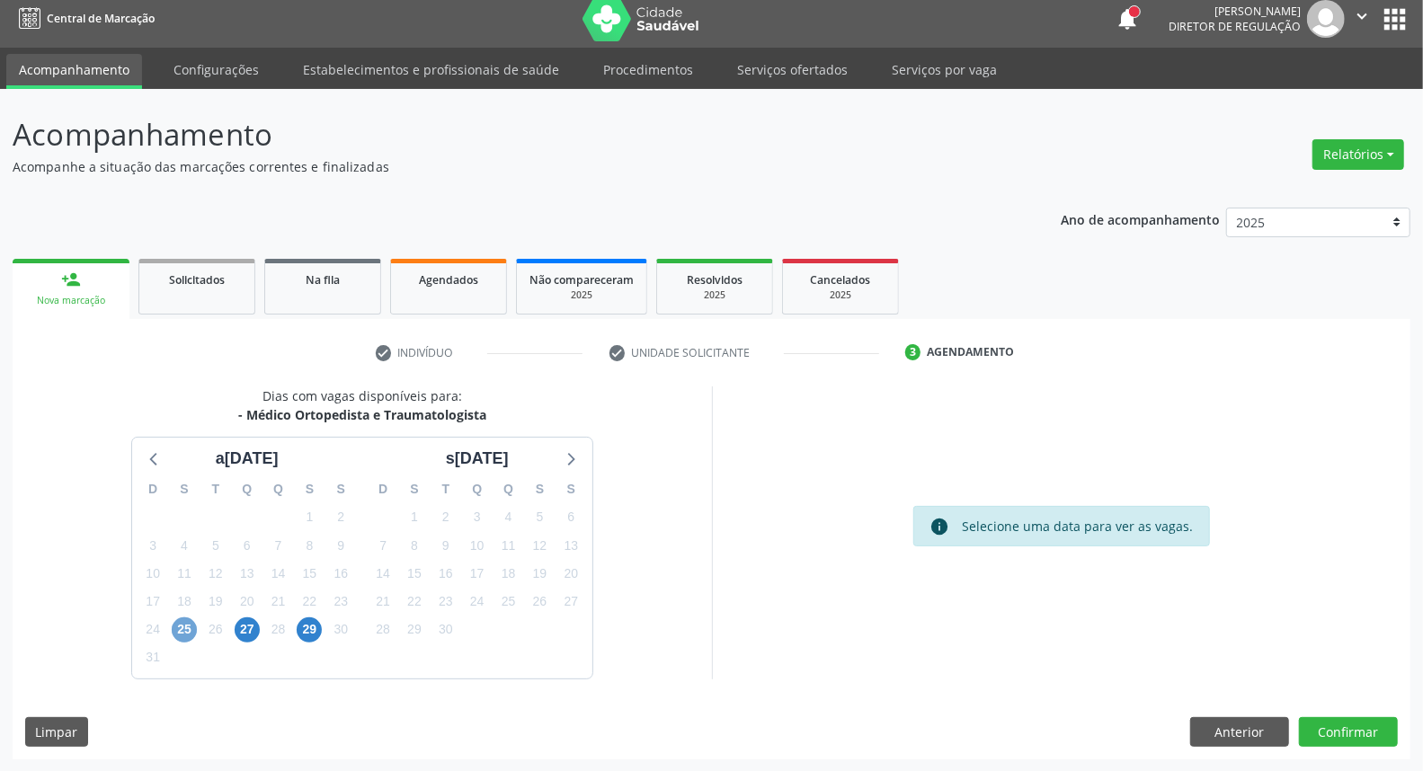
click at [187, 619] on span "25" at bounding box center [184, 630] width 25 height 25
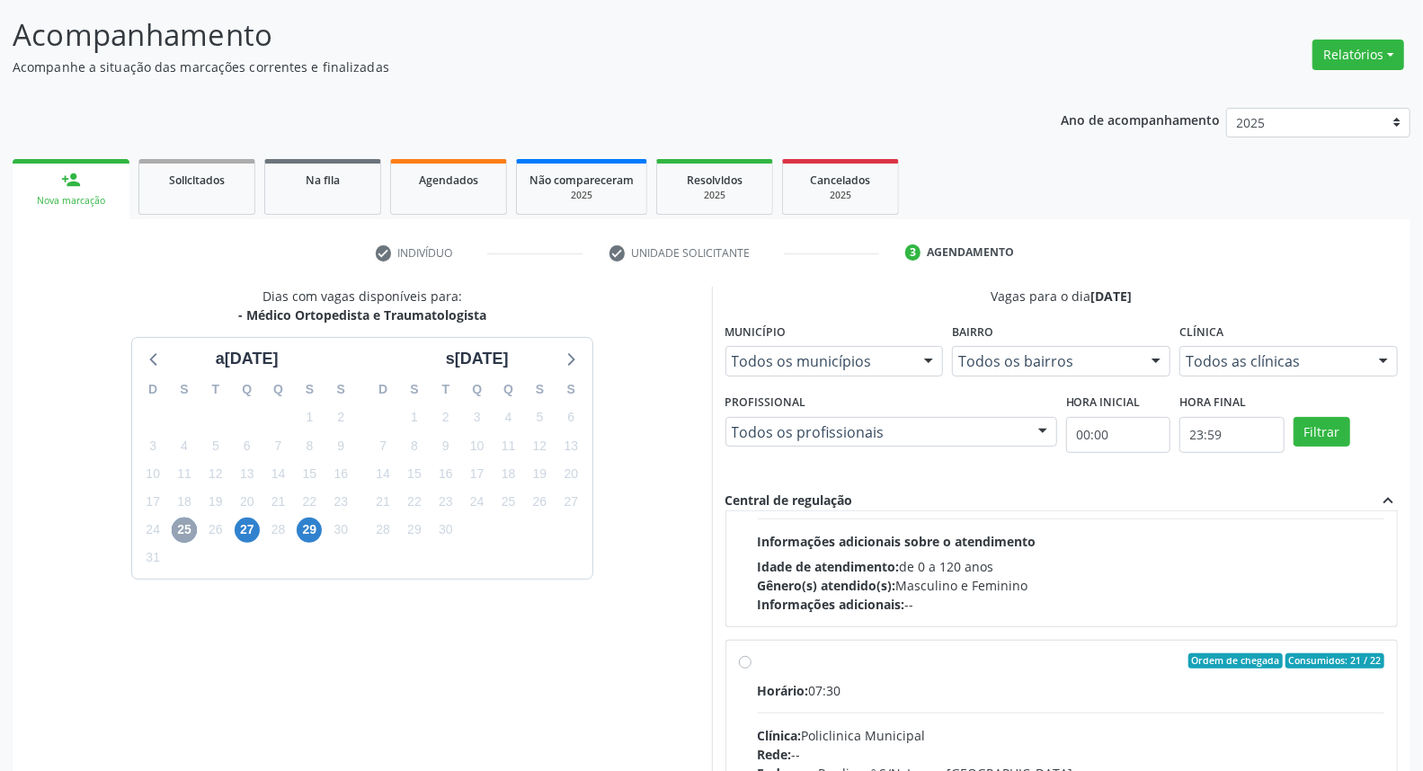
scroll to position [283, 0]
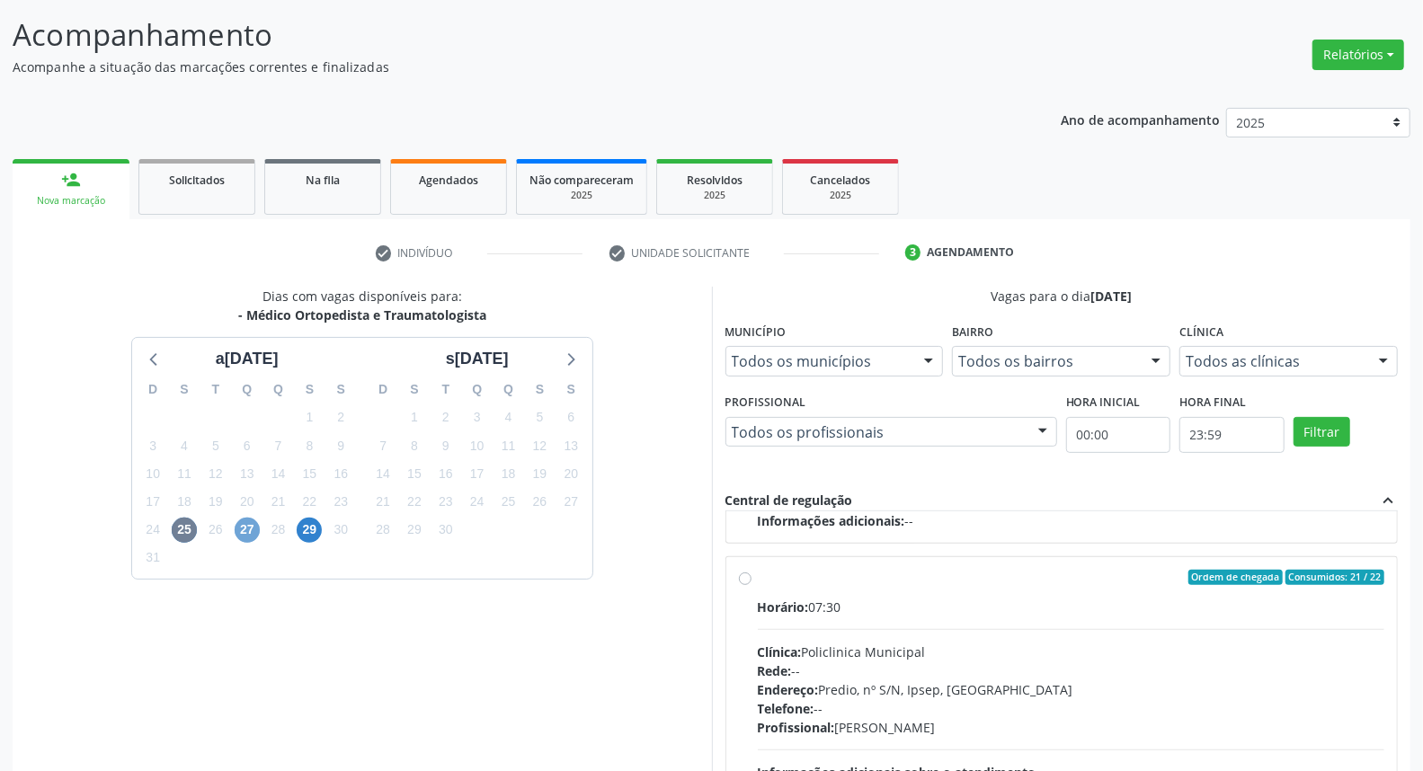
drag, startPoint x: 245, startPoint y: 522, endPoint x: 944, endPoint y: 351, distance: 719.4
click at [246, 521] on span "27" at bounding box center [247, 530] width 25 height 25
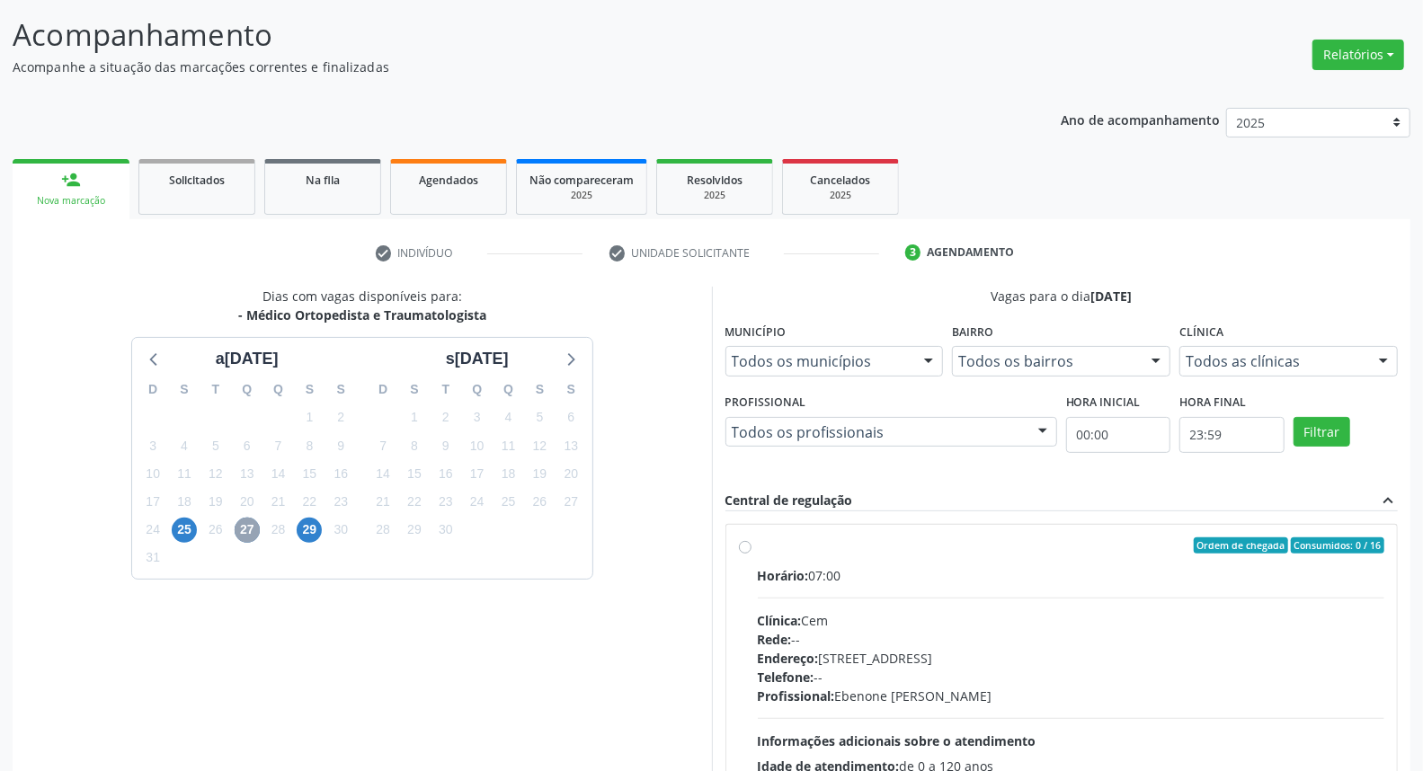
scroll to position [270, 0]
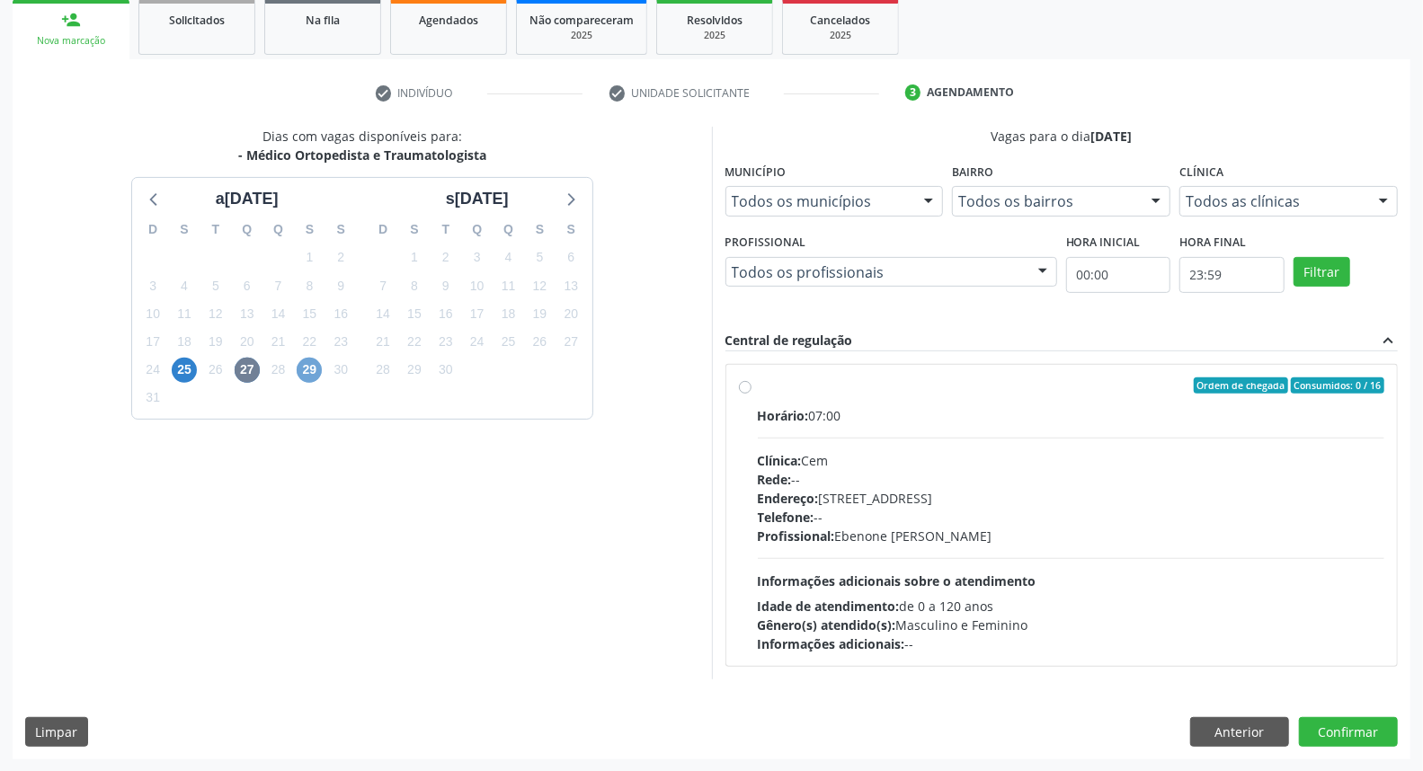
click at [307, 370] on span "29" at bounding box center [309, 370] width 25 height 25
click at [183, 372] on span "25" at bounding box center [184, 370] width 25 height 25
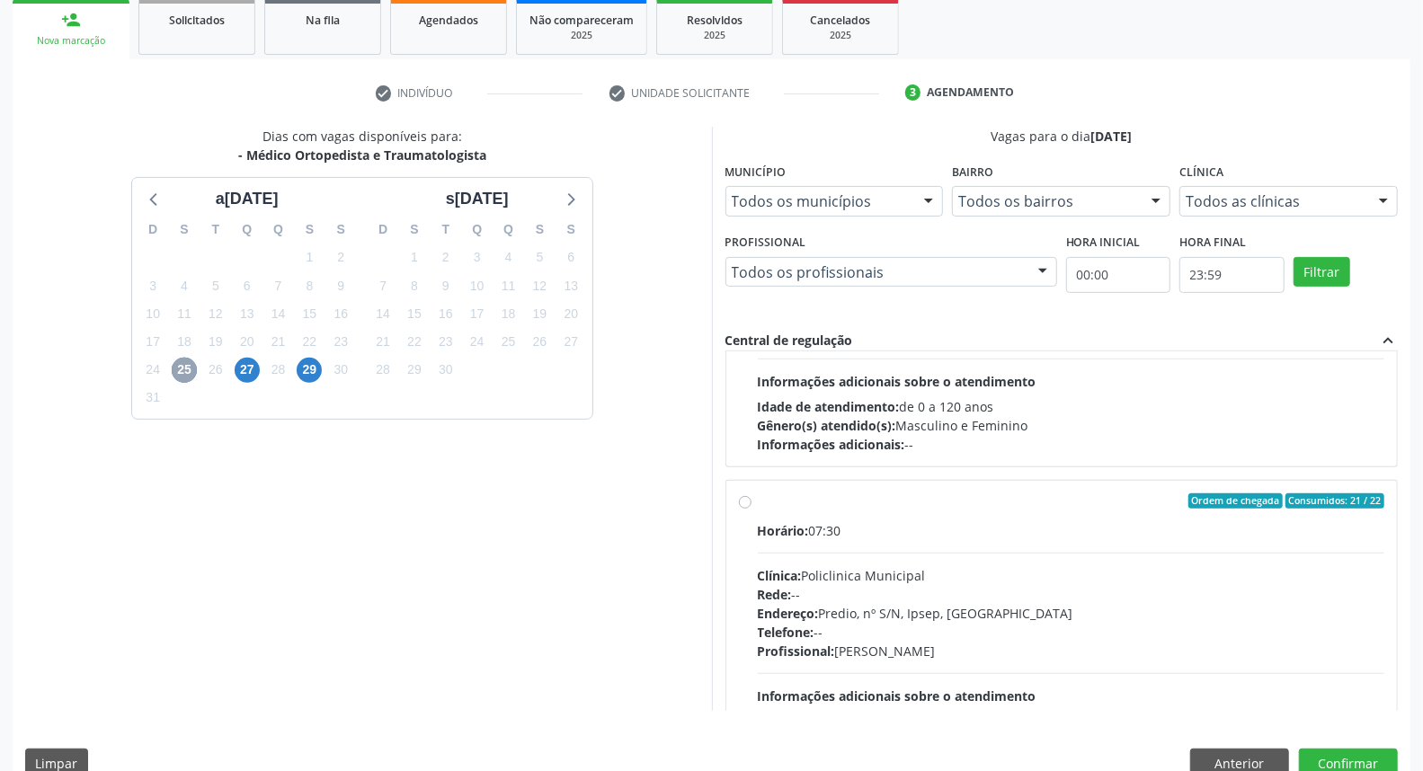
scroll to position [283, 0]
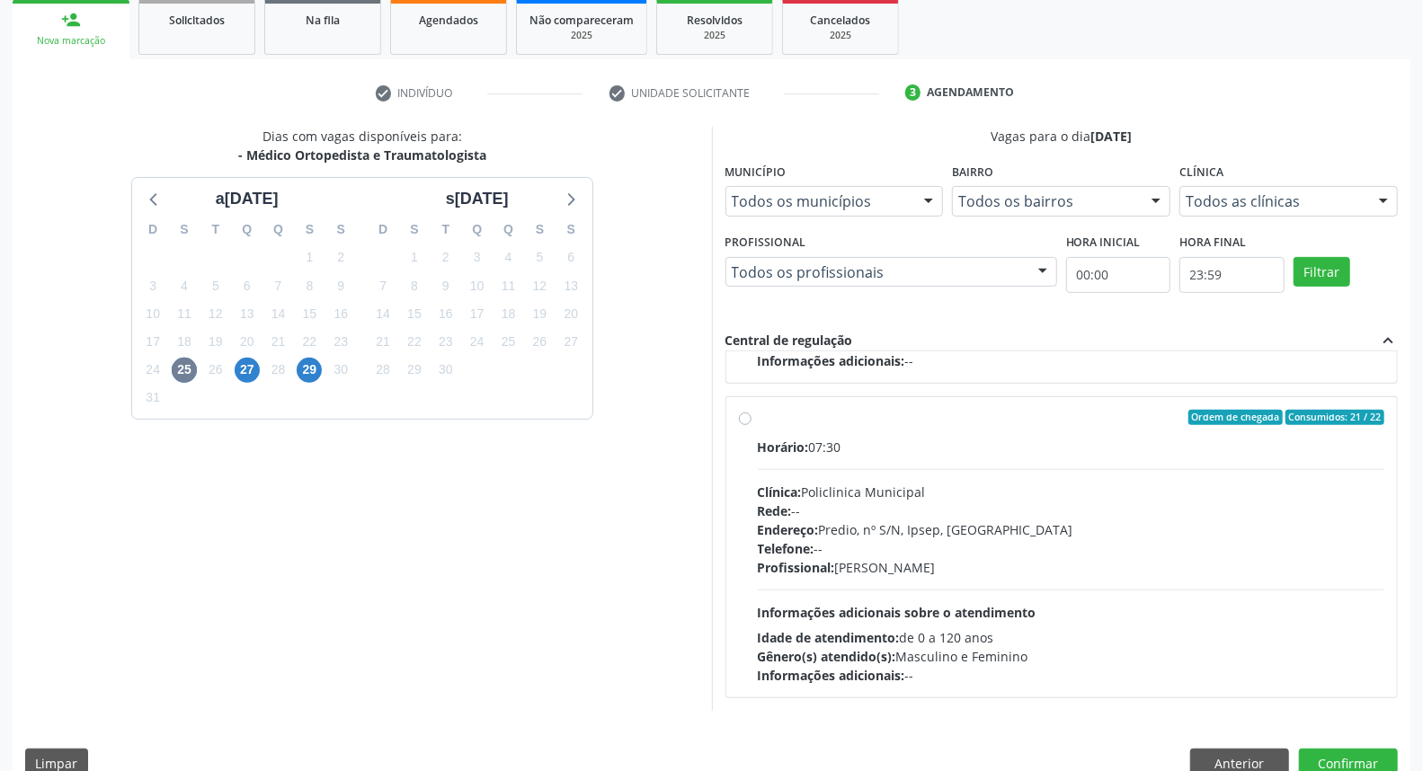
click at [749, 502] on div "Ordem de chegada Consumidos: 21 / 22 Horário: 07:30 Clínica: Policlinica Munici…" at bounding box center [1062, 548] width 646 height 276
radio input "true"
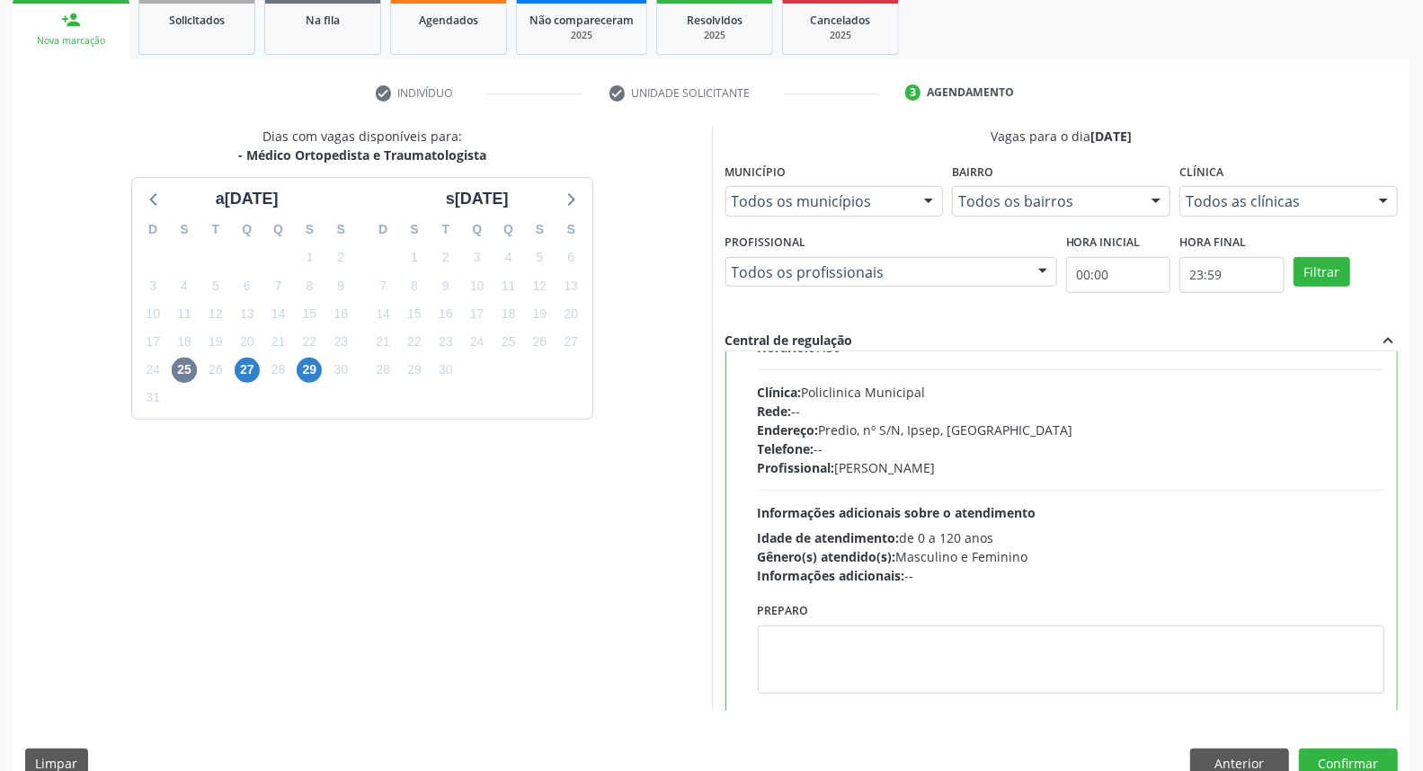
scroll to position [405, 0]
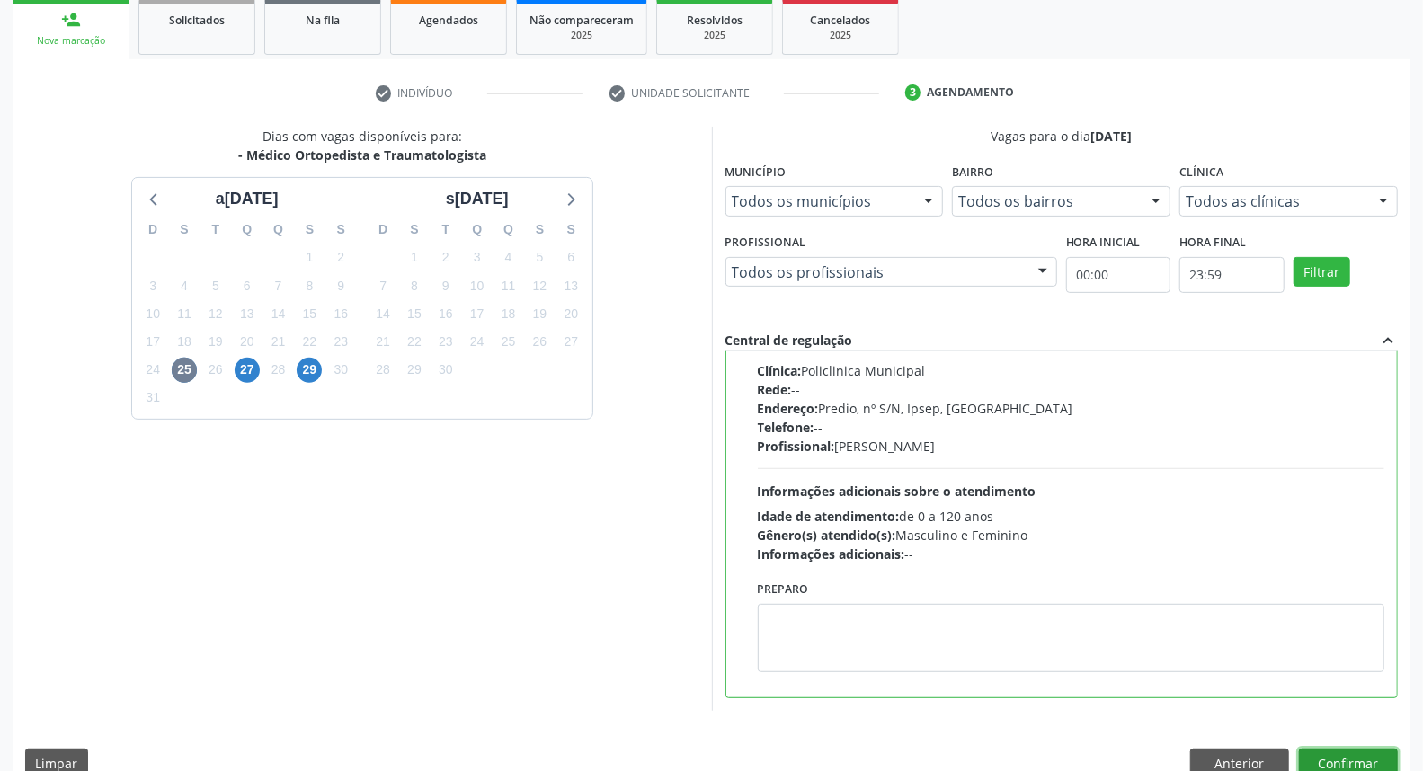
click at [1315, 753] on button "Confirmar" at bounding box center [1348, 764] width 99 height 31
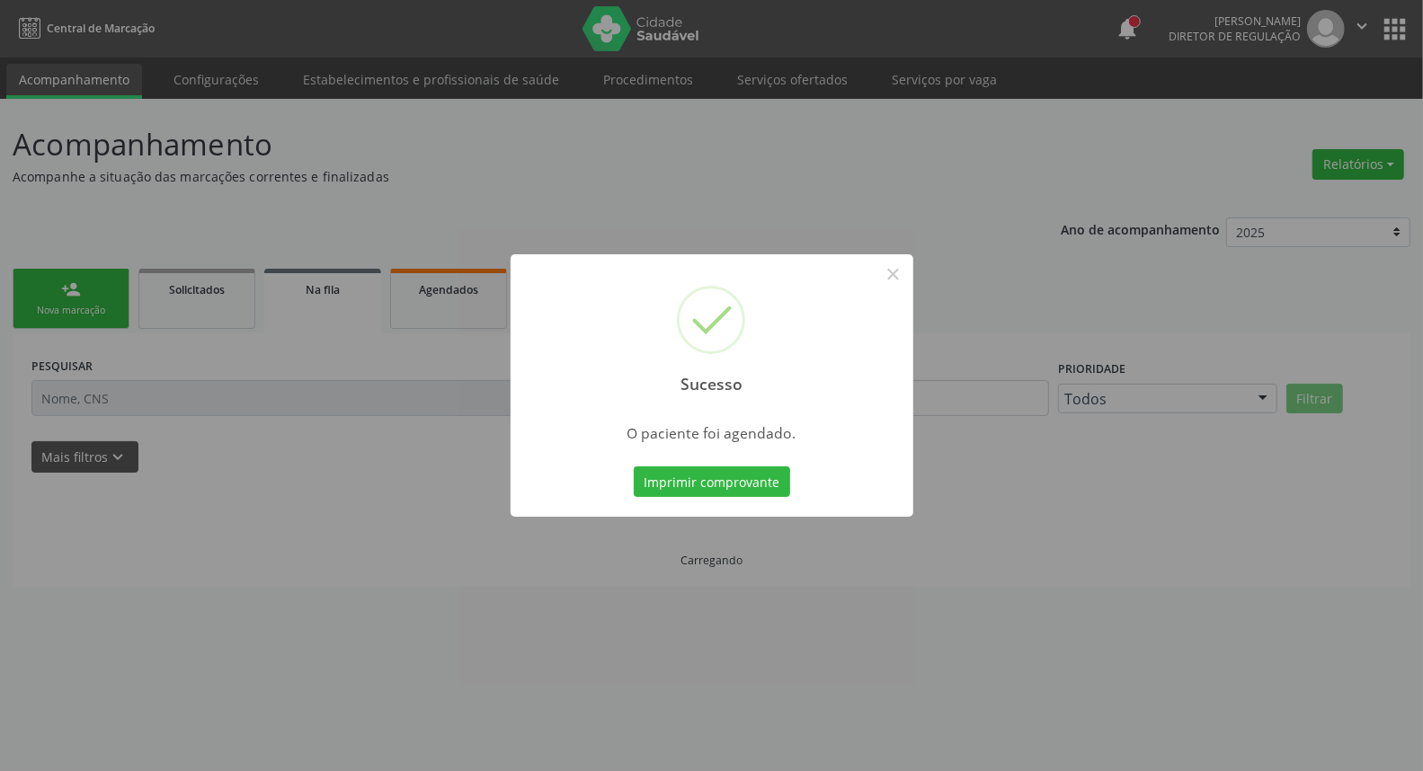
scroll to position [0, 0]
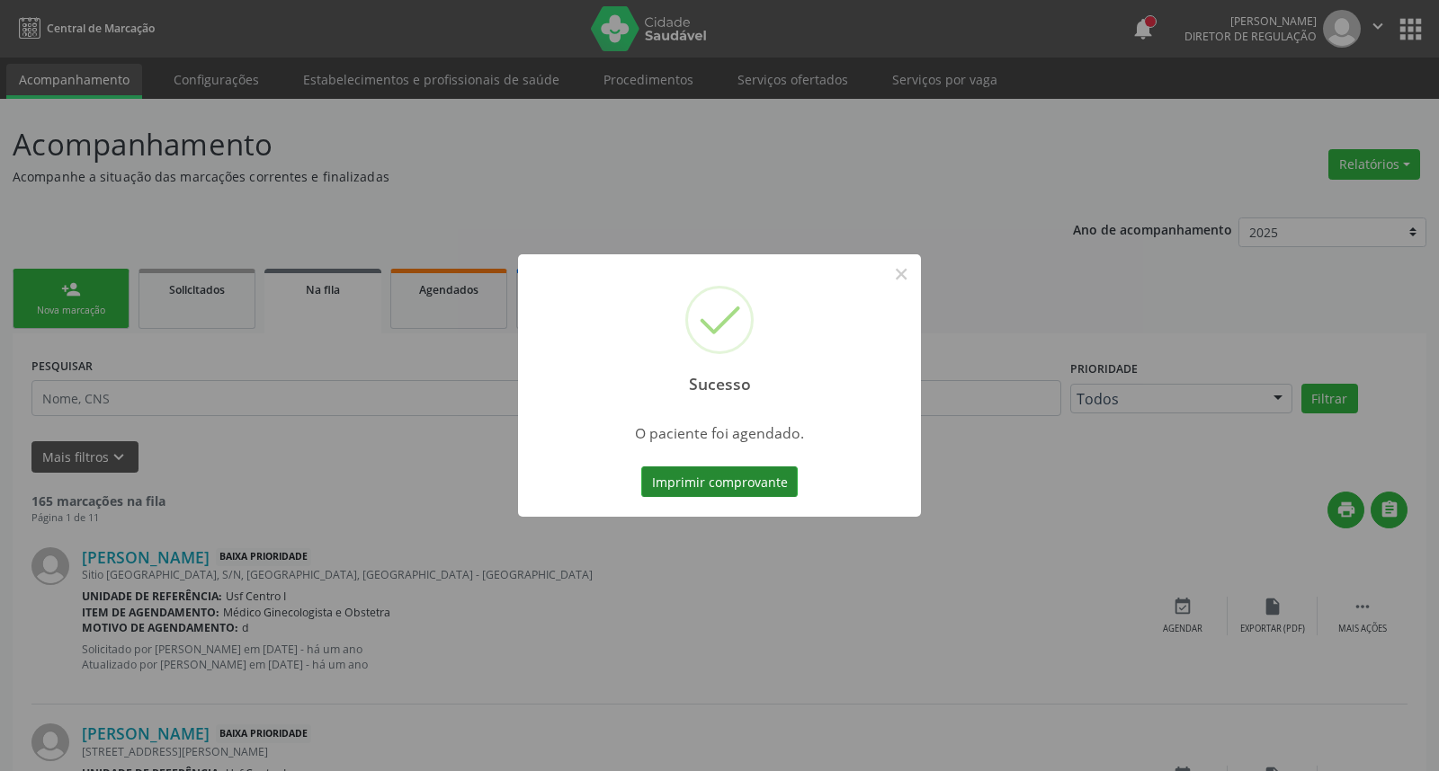
click at [730, 484] on button "Imprimir comprovante" at bounding box center [719, 482] width 156 height 31
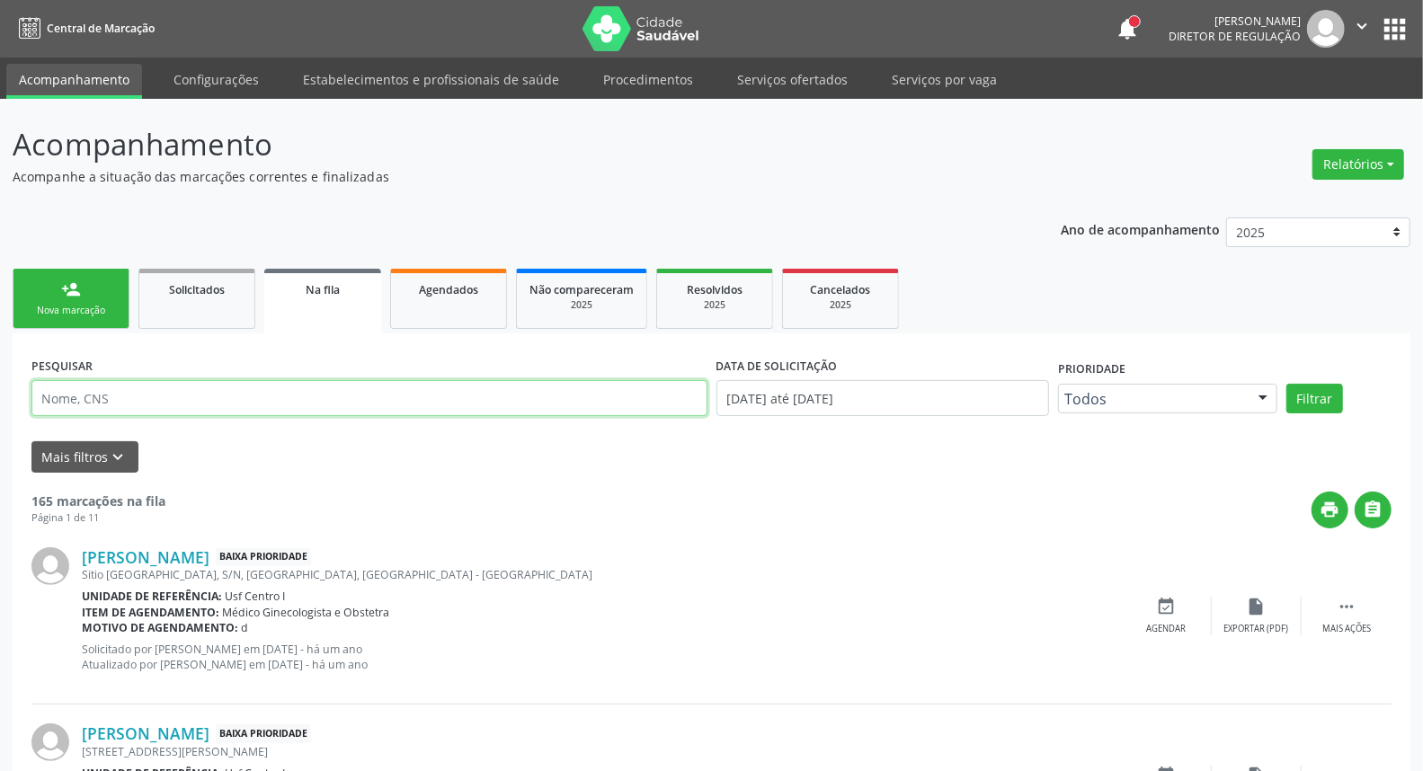
click at [192, 397] on input "text" at bounding box center [369, 398] width 676 height 36
click at [432, 311] on link "Agendados" at bounding box center [448, 299] width 117 height 60
select select "7"
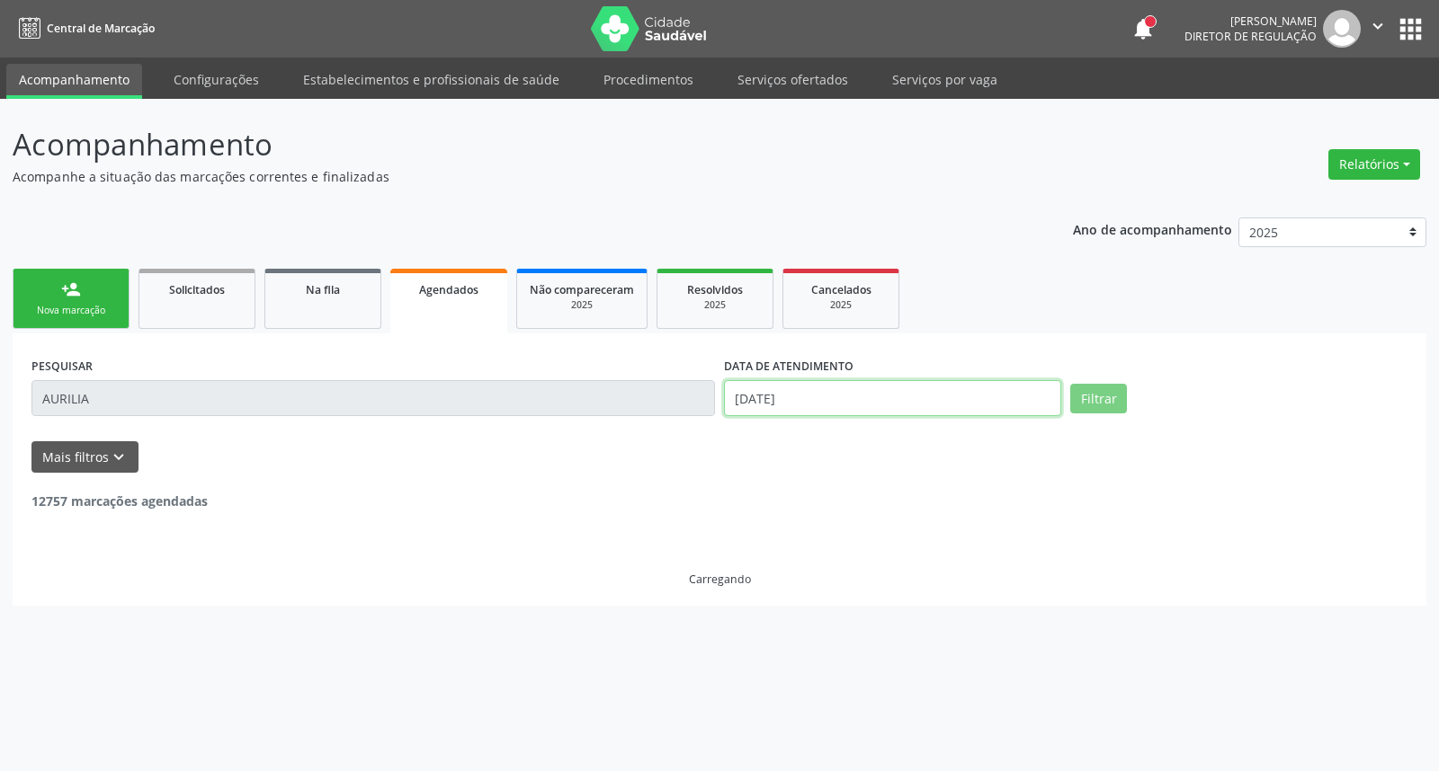
click at [828, 398] on input "[DATE]" at bounding box center [892, 398] width 337 height 36
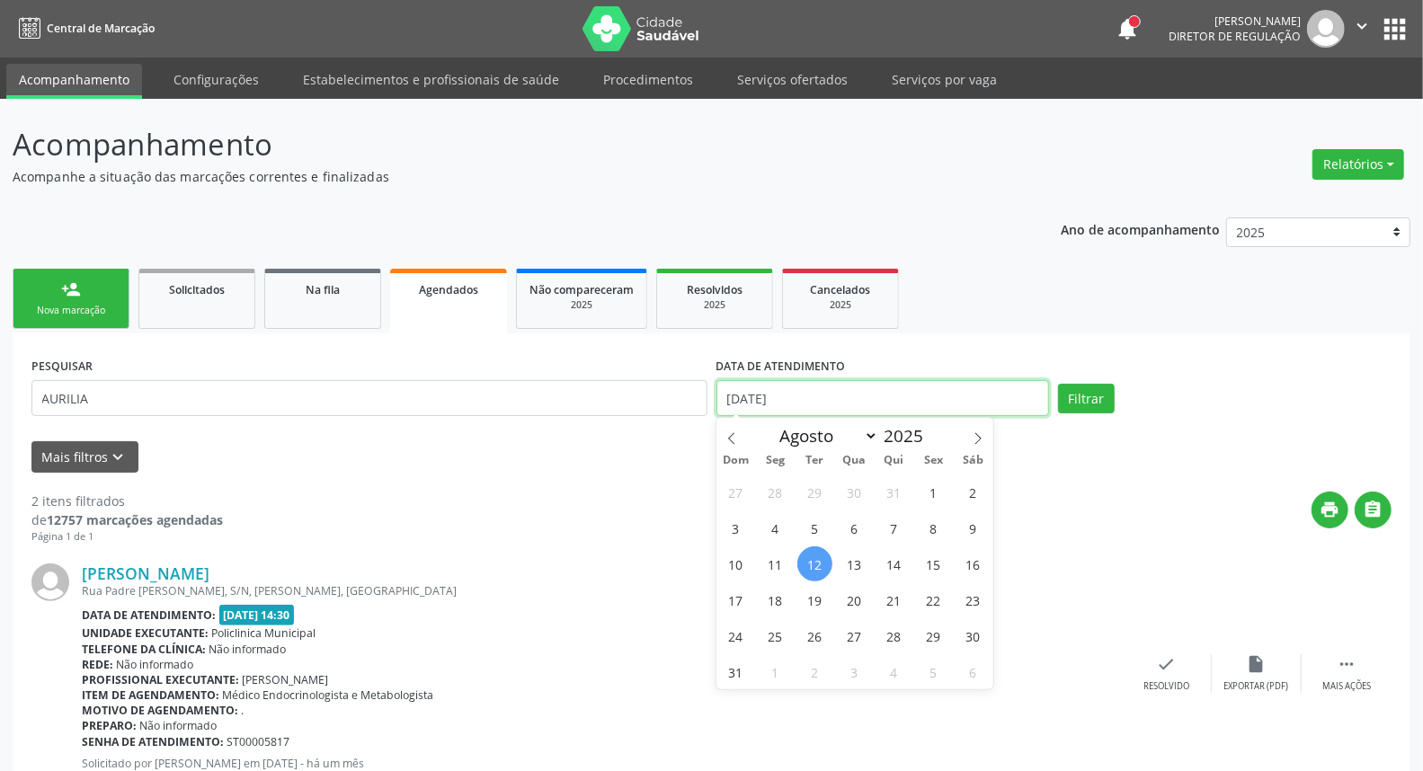
click at [828, 398] on input "[DATE]" at bounding box center [884, 398] width 334 height 36
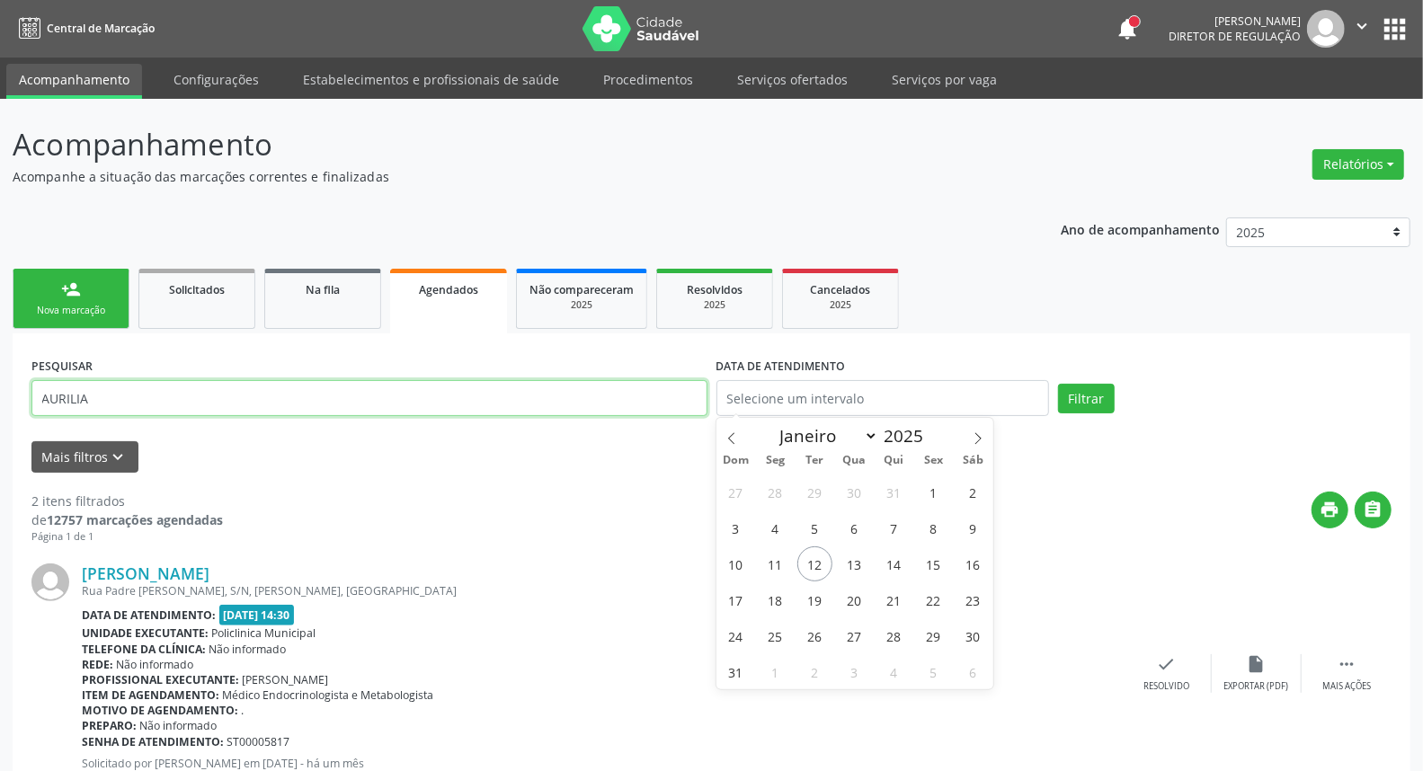
click at [516, 398] on input "AURILIA" at bounding box center [369, 398] width 676 height 36
type input "A"
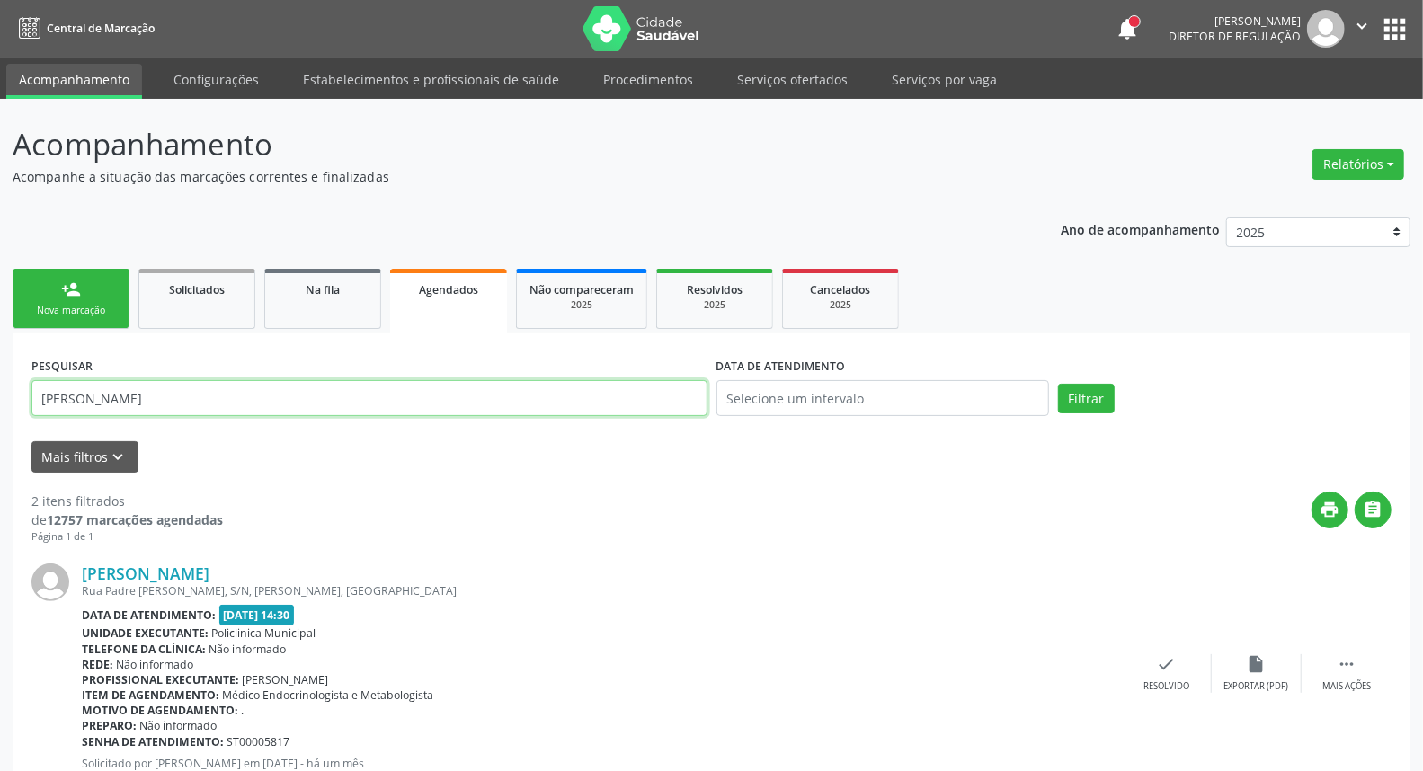
type input "[PERSON_NAME]"
click at [1058, 384] on button "Filtrar" at bounding box center [1086, 399] width 57 height 31
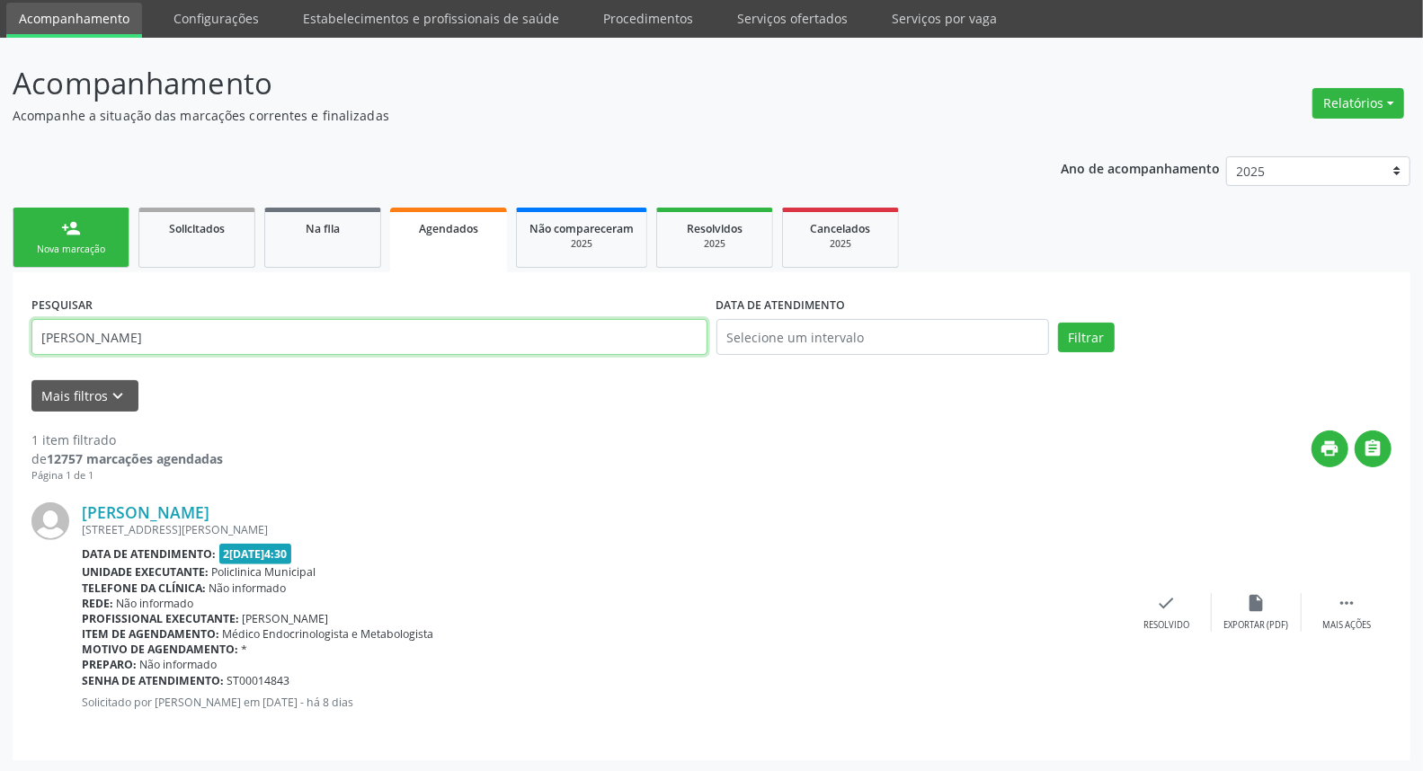
click at [0, 338] on div "Acompanhamento Acompanhe a situação das marcações correntes e finalizadas Relat…" at bounding box center [711, 405] width 1423 height 735
click at [1342, 598] on icon "" at bounding box center [1347, 603] width 20 height 20
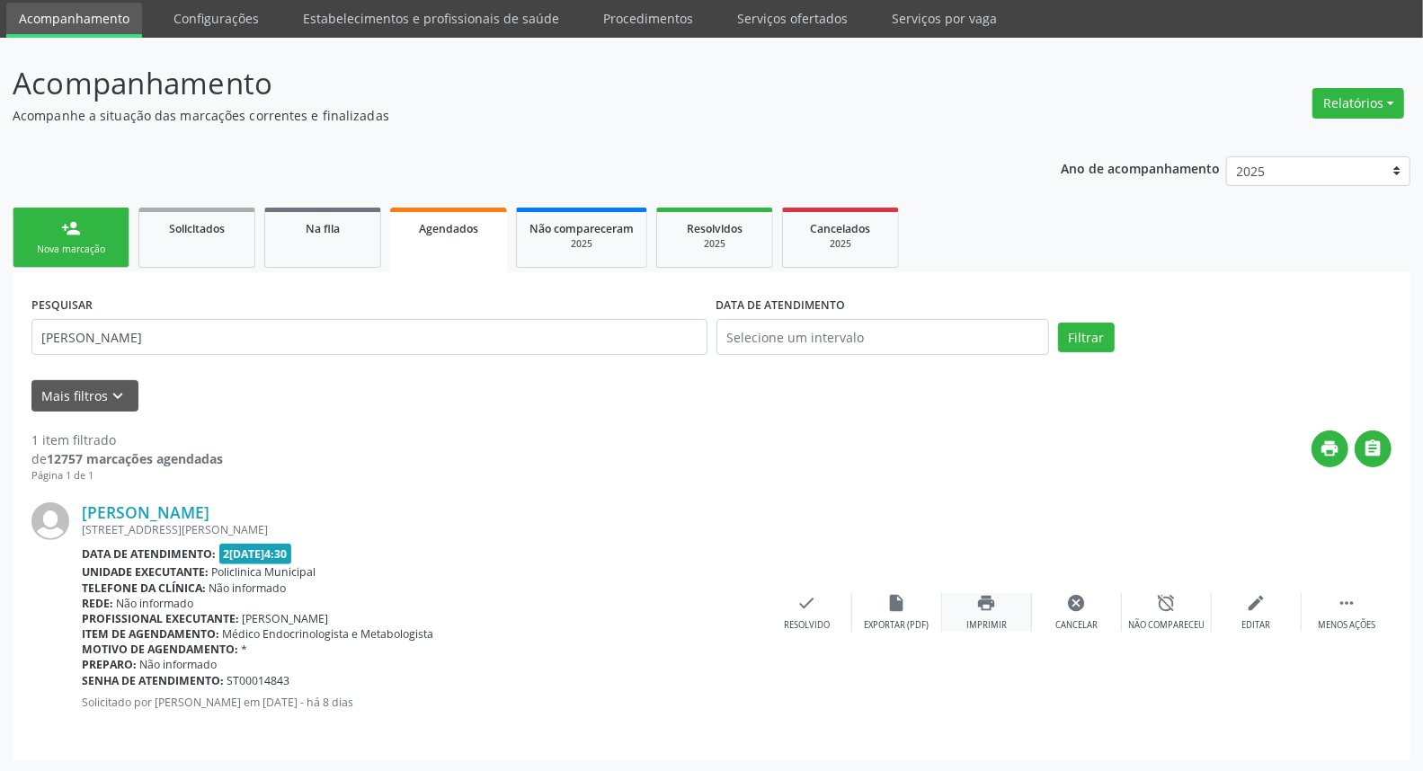
click at [982, 605] on icon "print" at bounding box center [987, 603] width 20 height 20
